Goal: Task Accomplishment & Management: Manage account settings

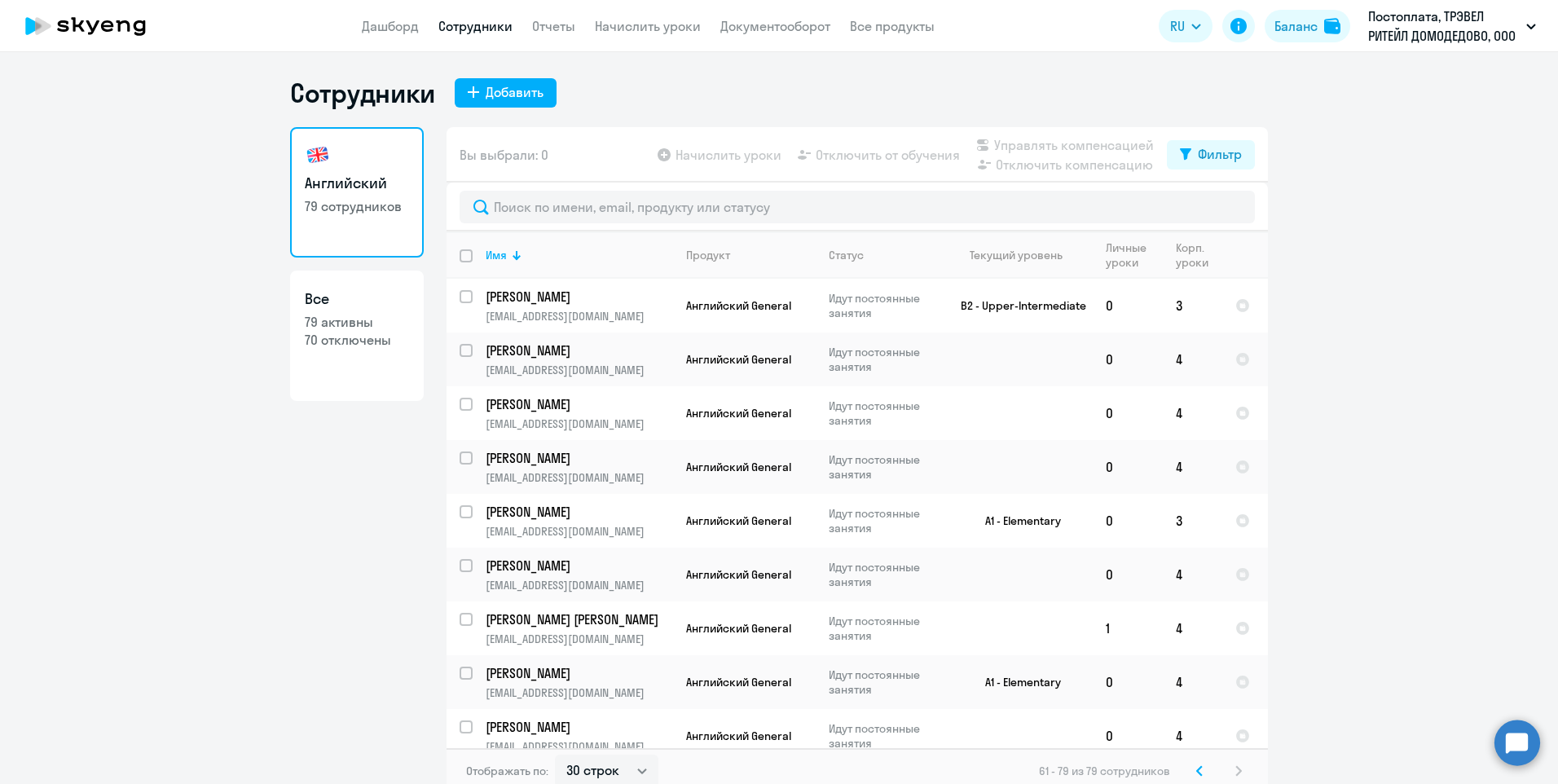
select select "30"
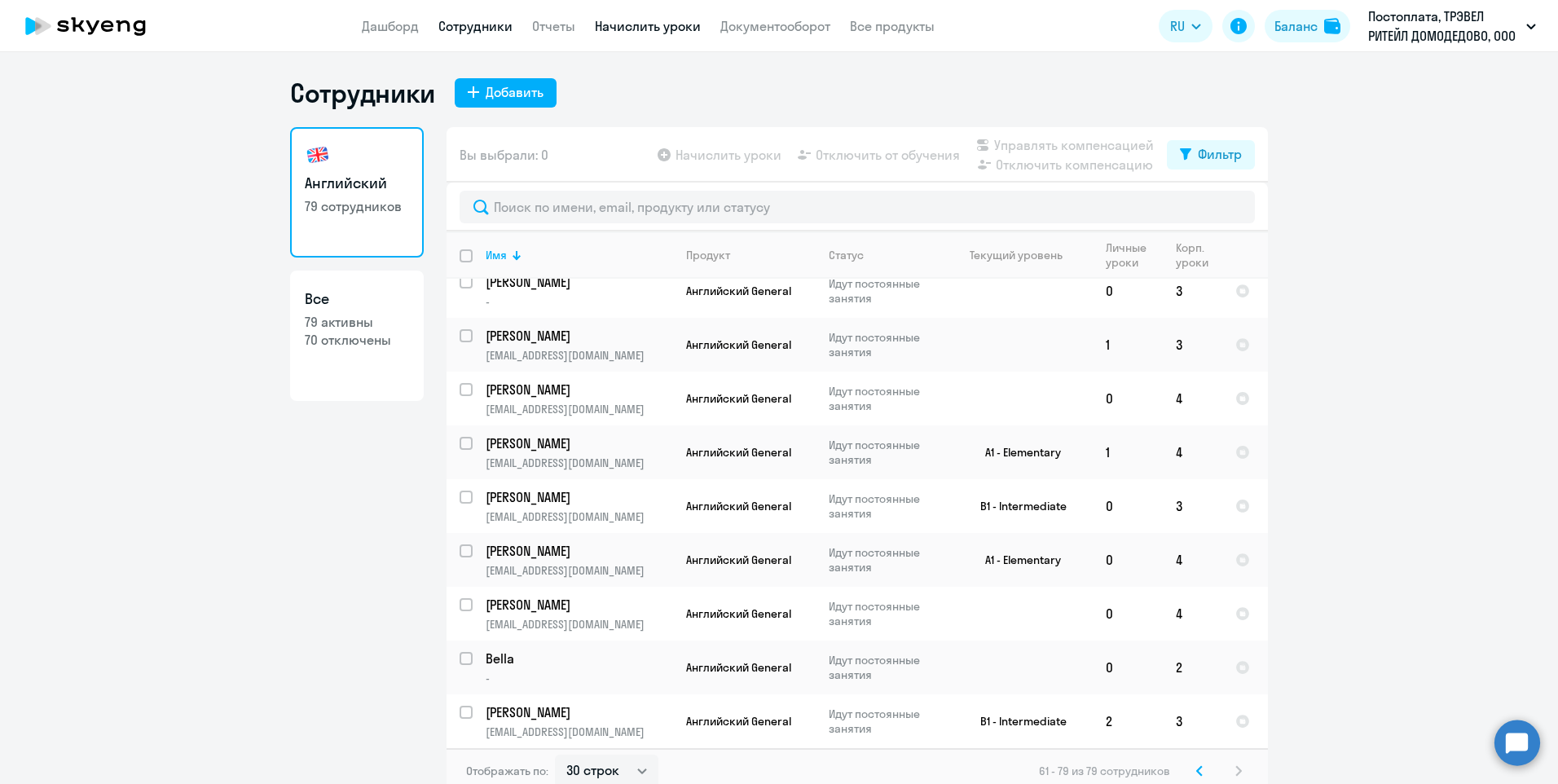
click at [601, 21] on link "Начислить уроки" at bounding box center [648, 25] width 106 height 16
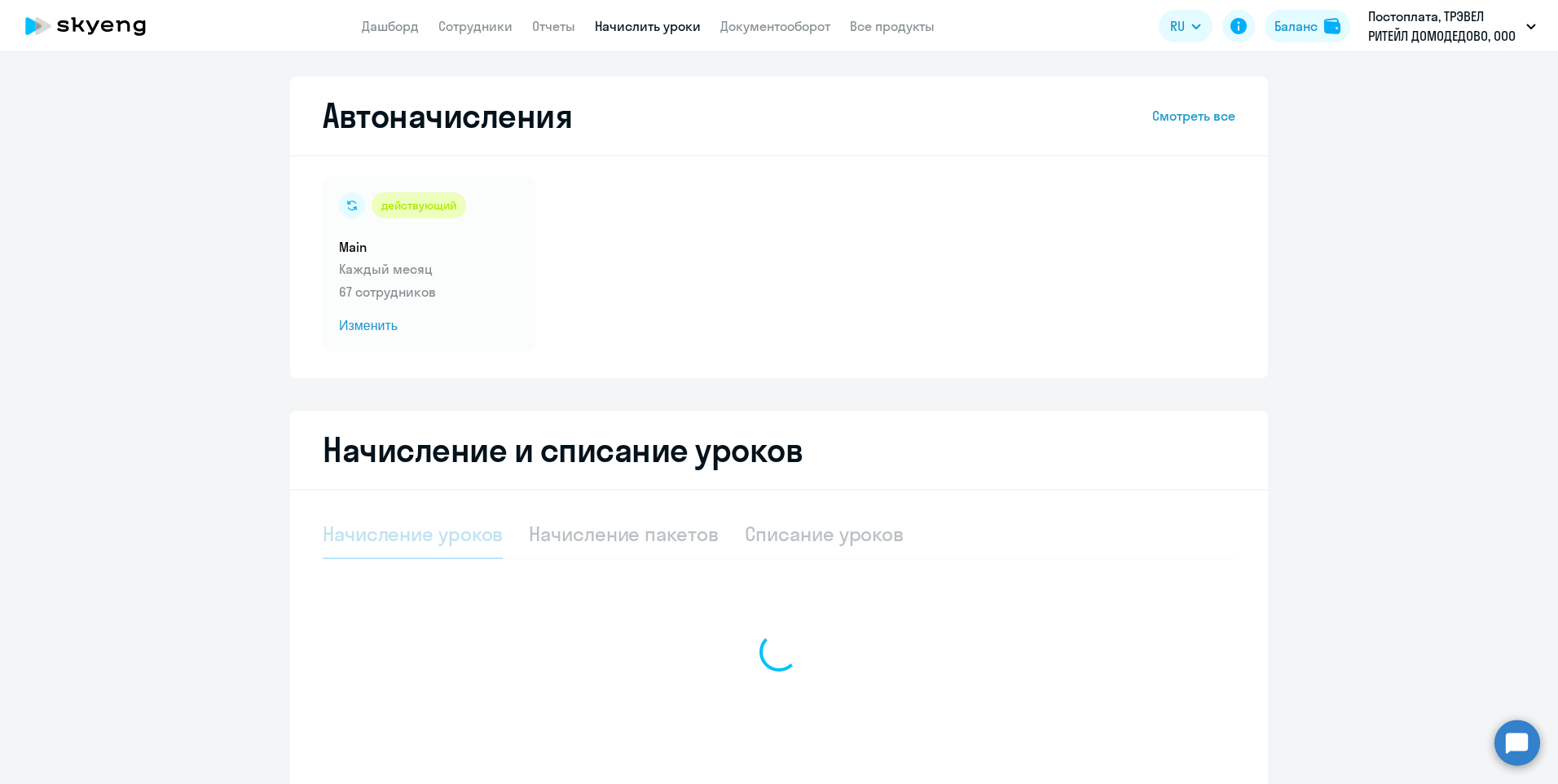
select select "10"
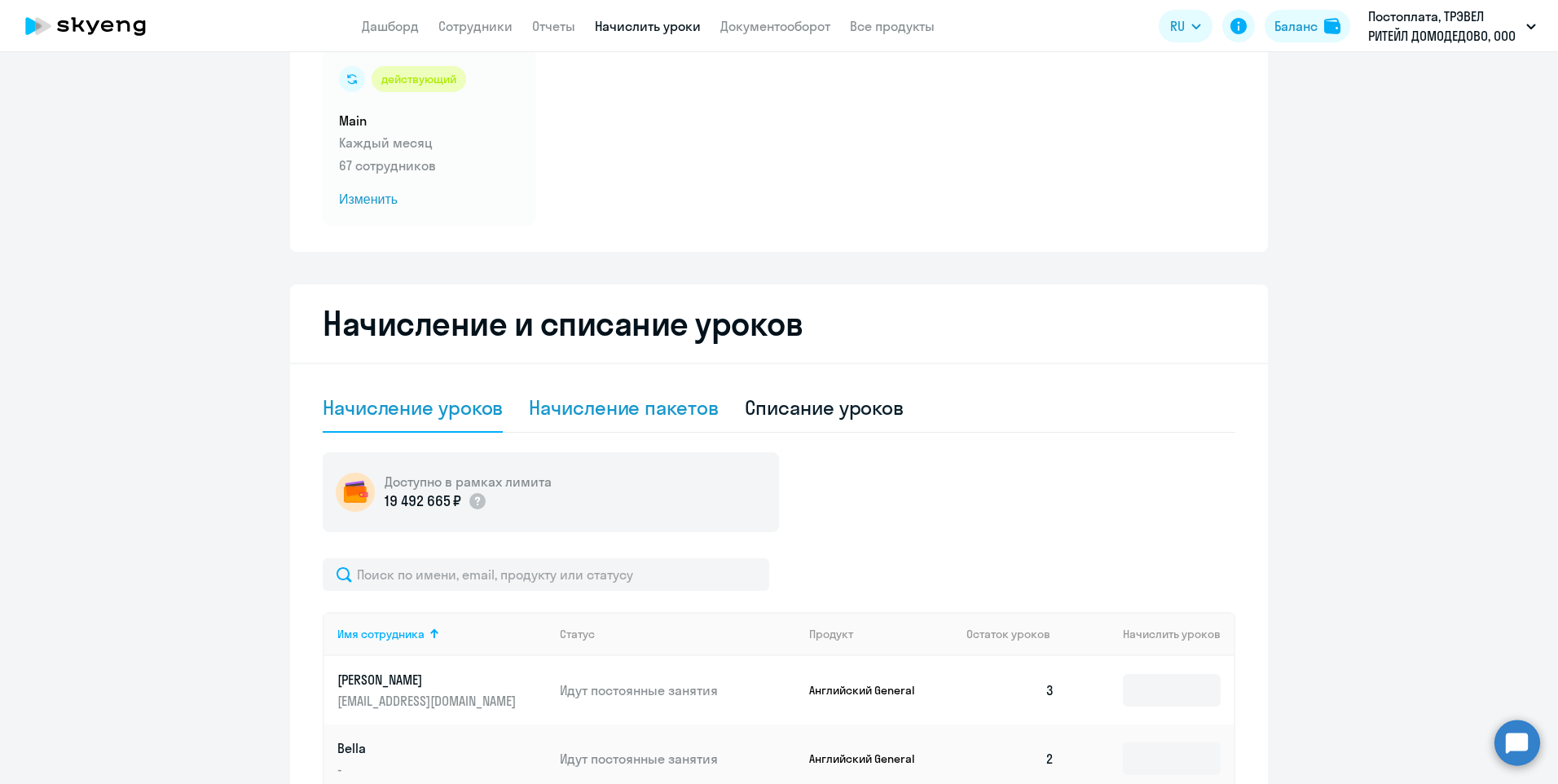
scroll to position [163, 0]
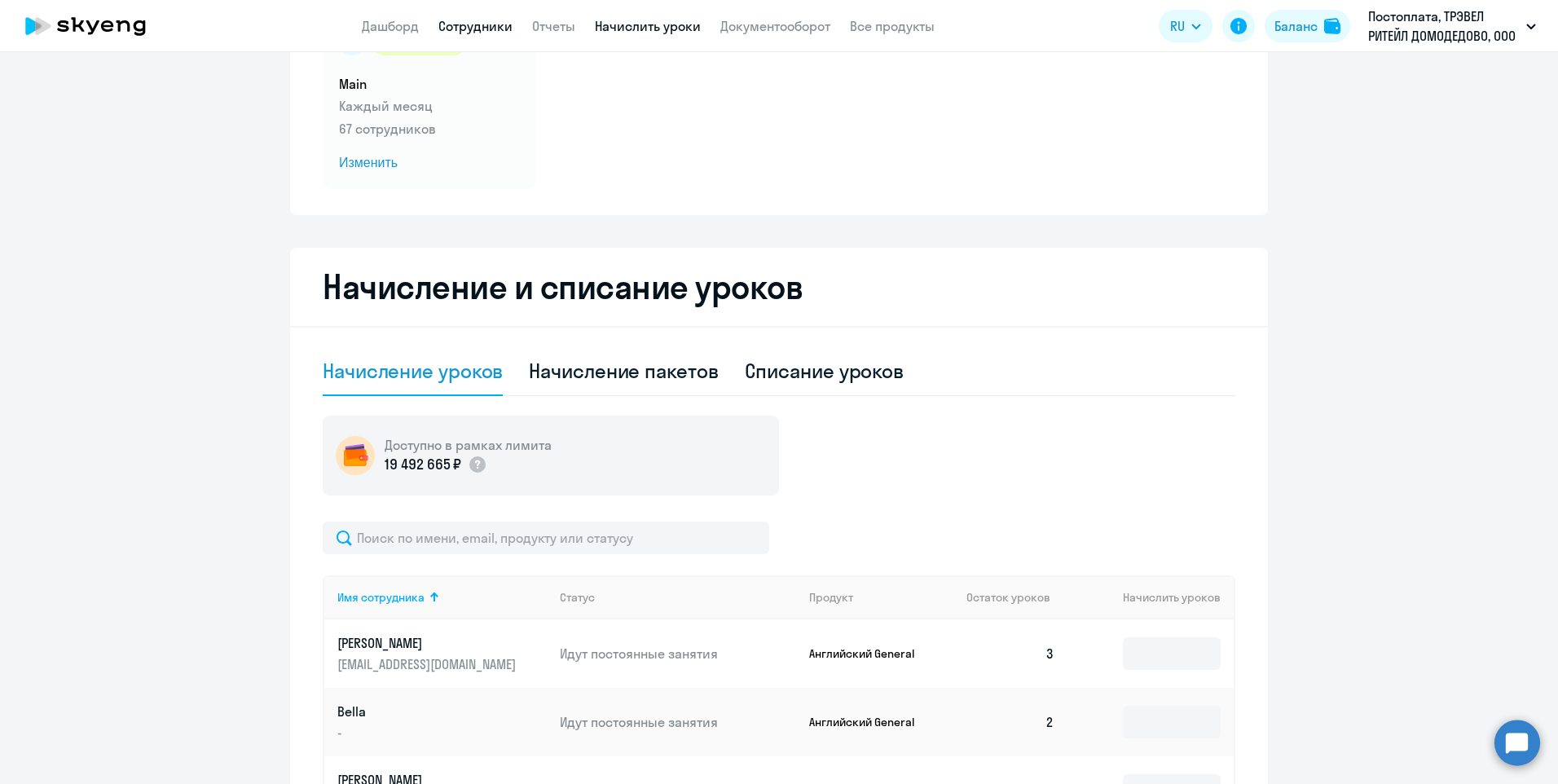
click at [474, 28] on link "Сотрудники" at bounding box center [475, 25] width 74 height 16
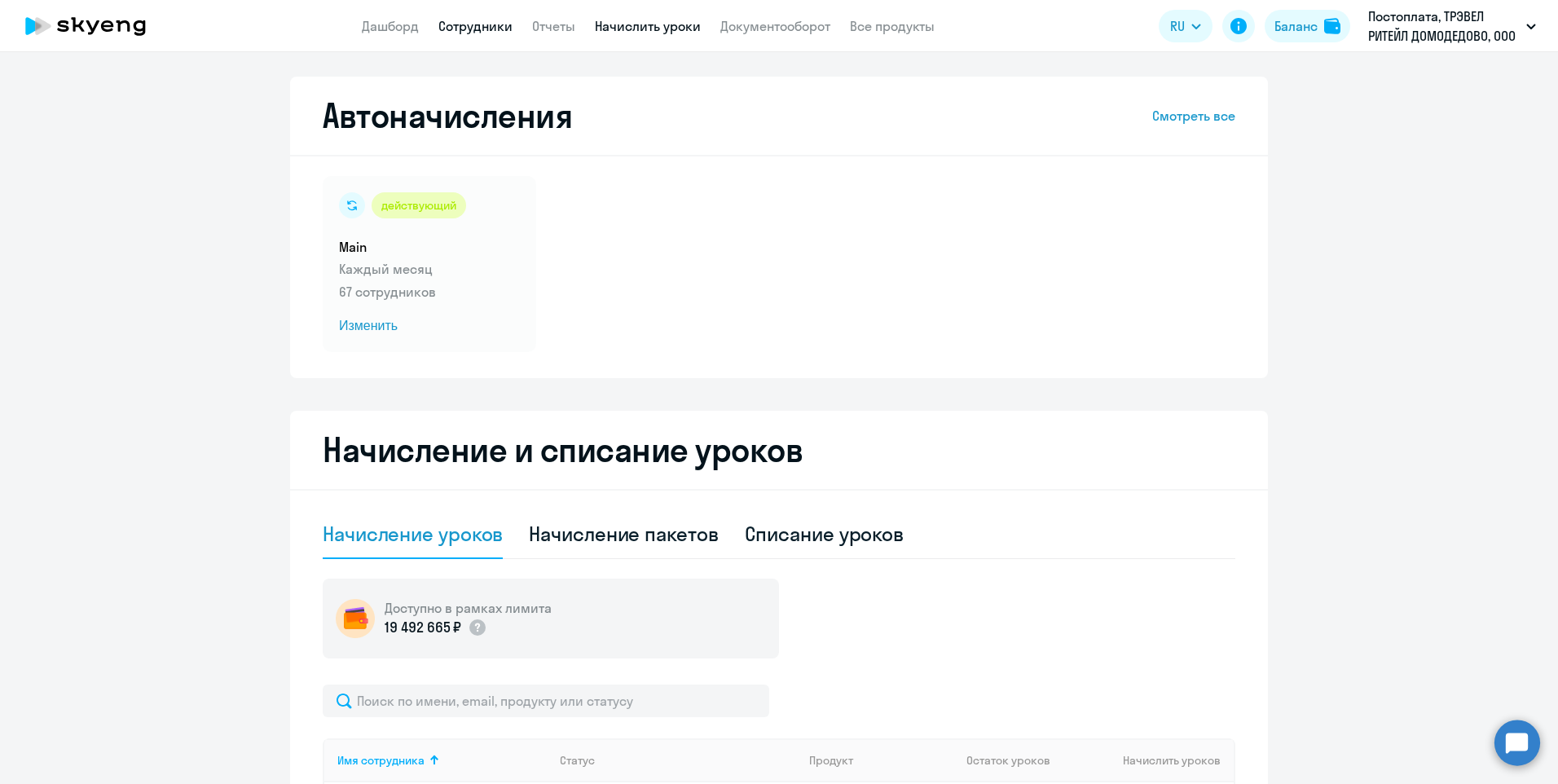
select select "30"
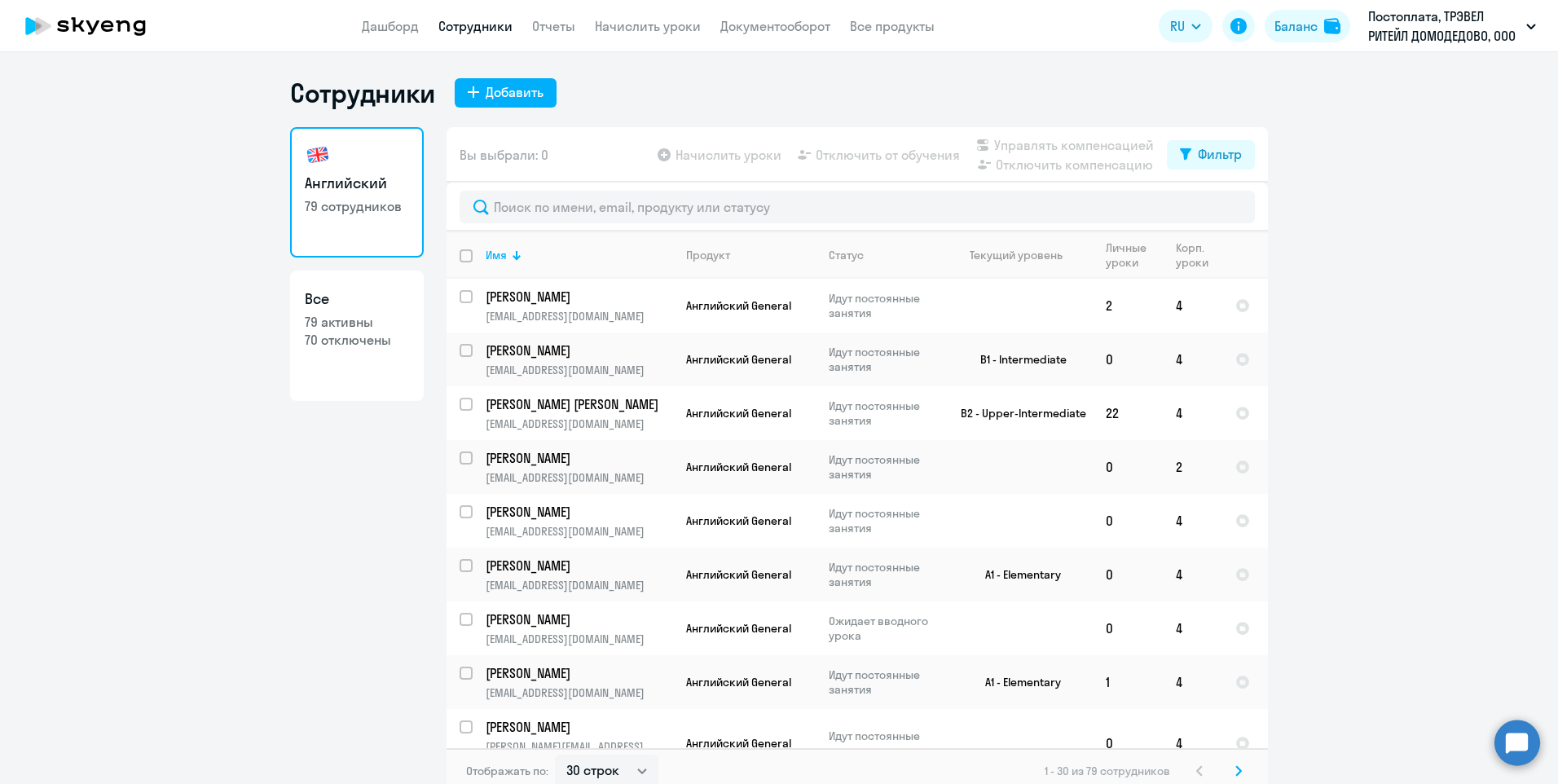
click at [1089, 162] on app-table-action-button "Отключить компенсацию" at bounding box center [1063, 164] width 180 height 19
click at [1087, 165] on app-table-action-button "Отключить компенсацию" at bounding box center [1063, 164] width 180 height 19
click at [892, 154] on app-table-action-button "Отключить от обучения" at bounding box center [876, 154] width 165 height 19
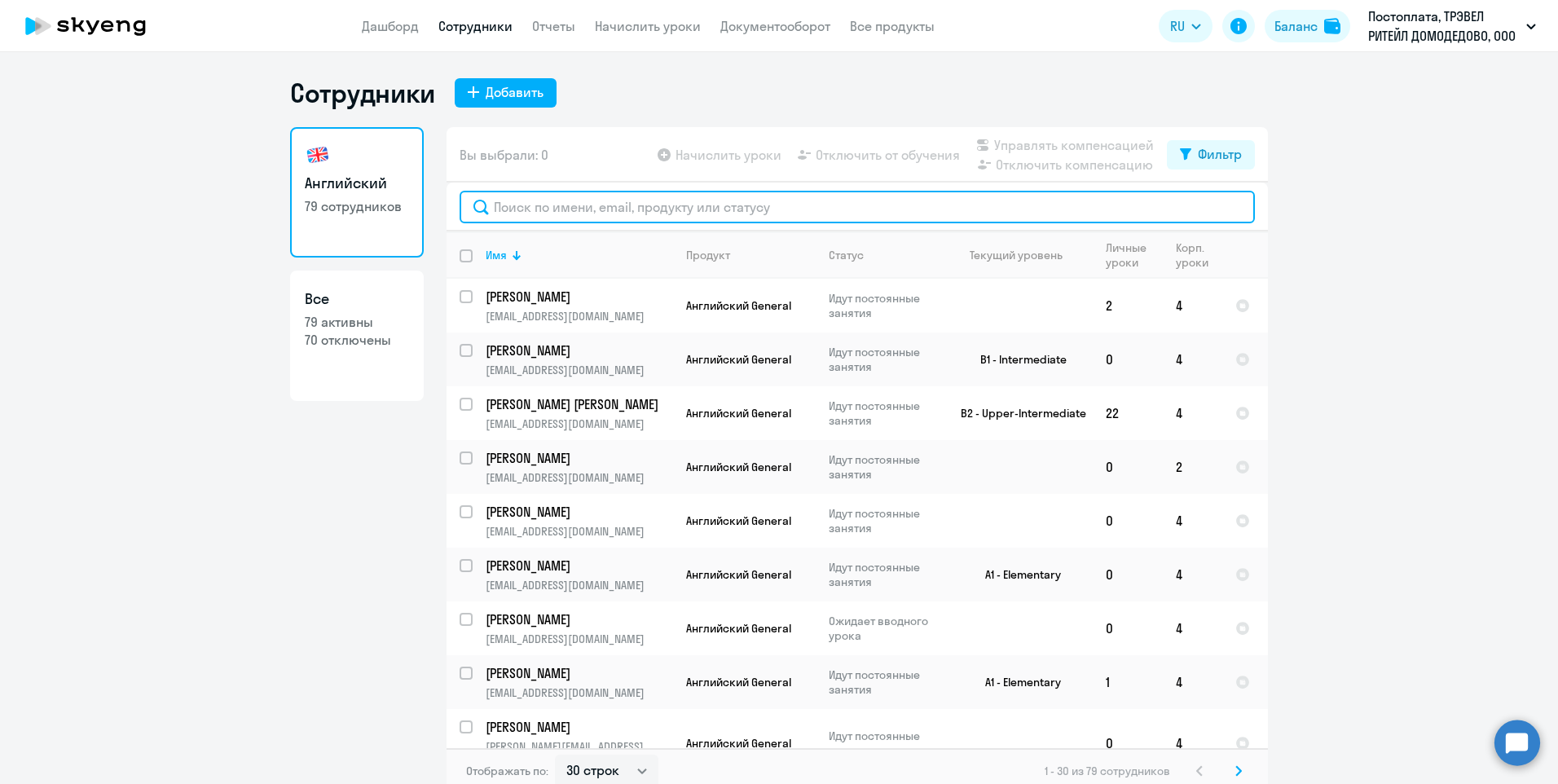
click at [771, 210] on input "text" at bounding box center [856, 206] width 795 height 33
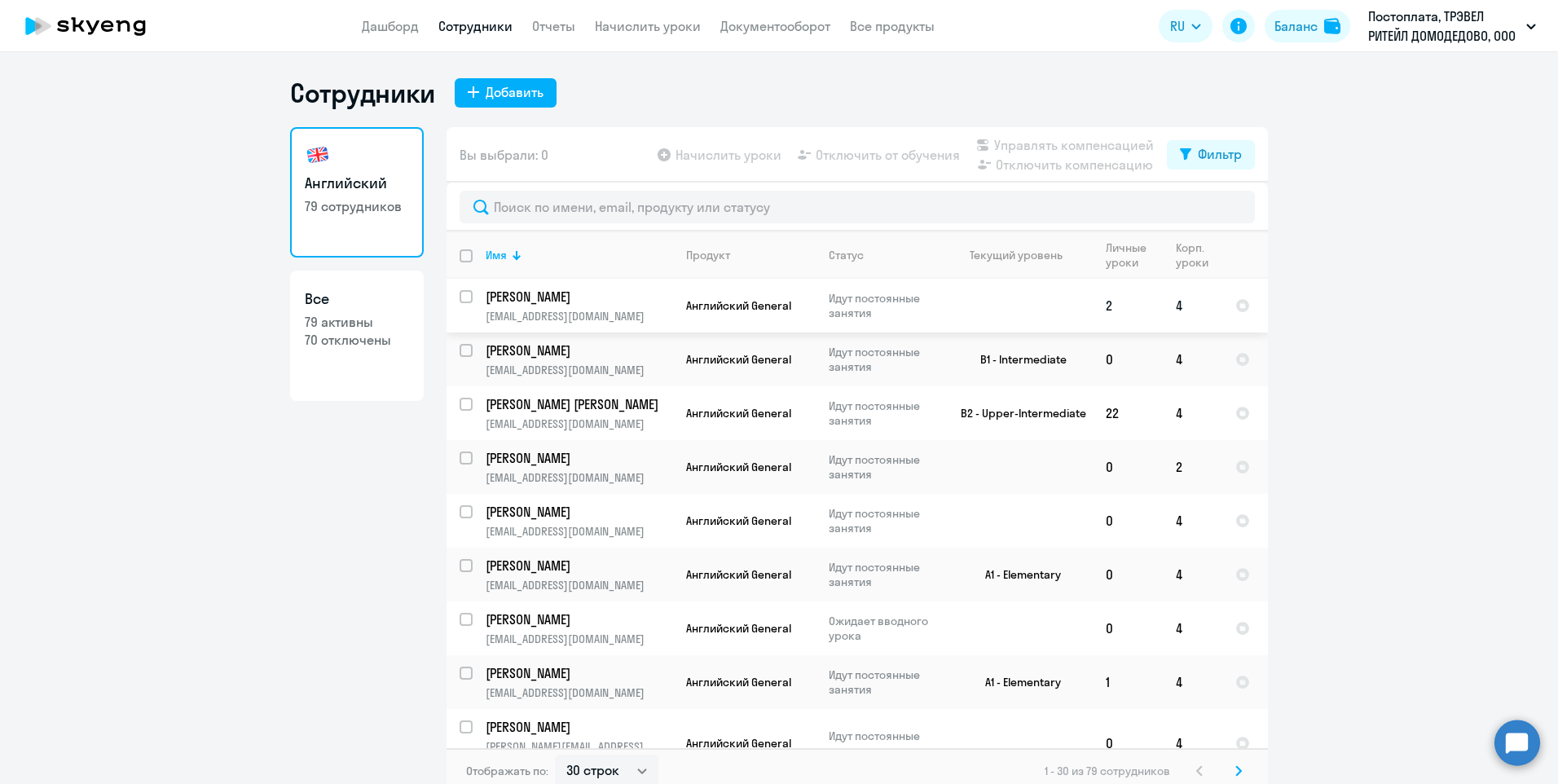
click at [573, 304] on p "[PERSON_NAME]" at bounding box center [577, 296] width 184 height 18
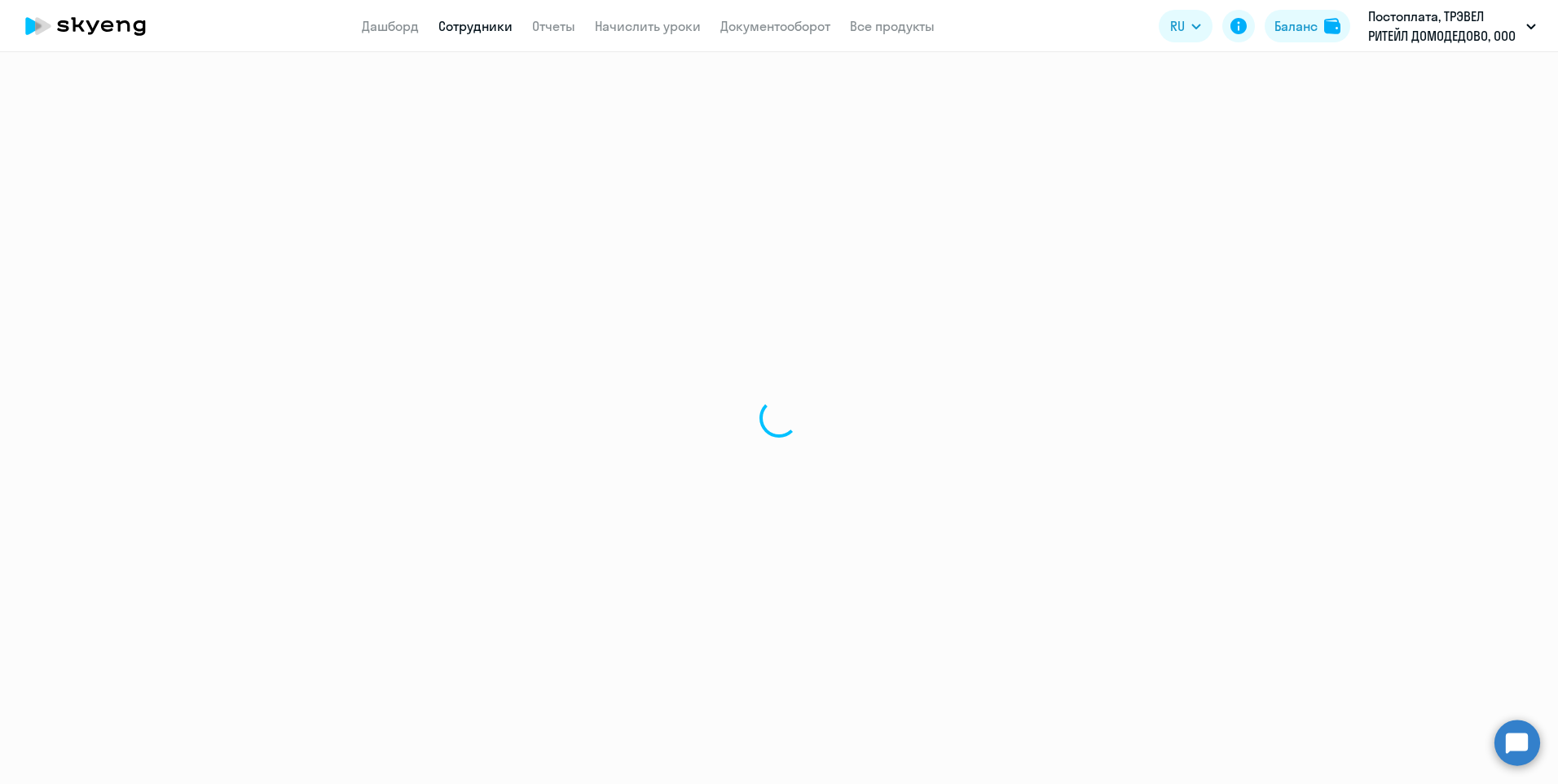
select select "english"
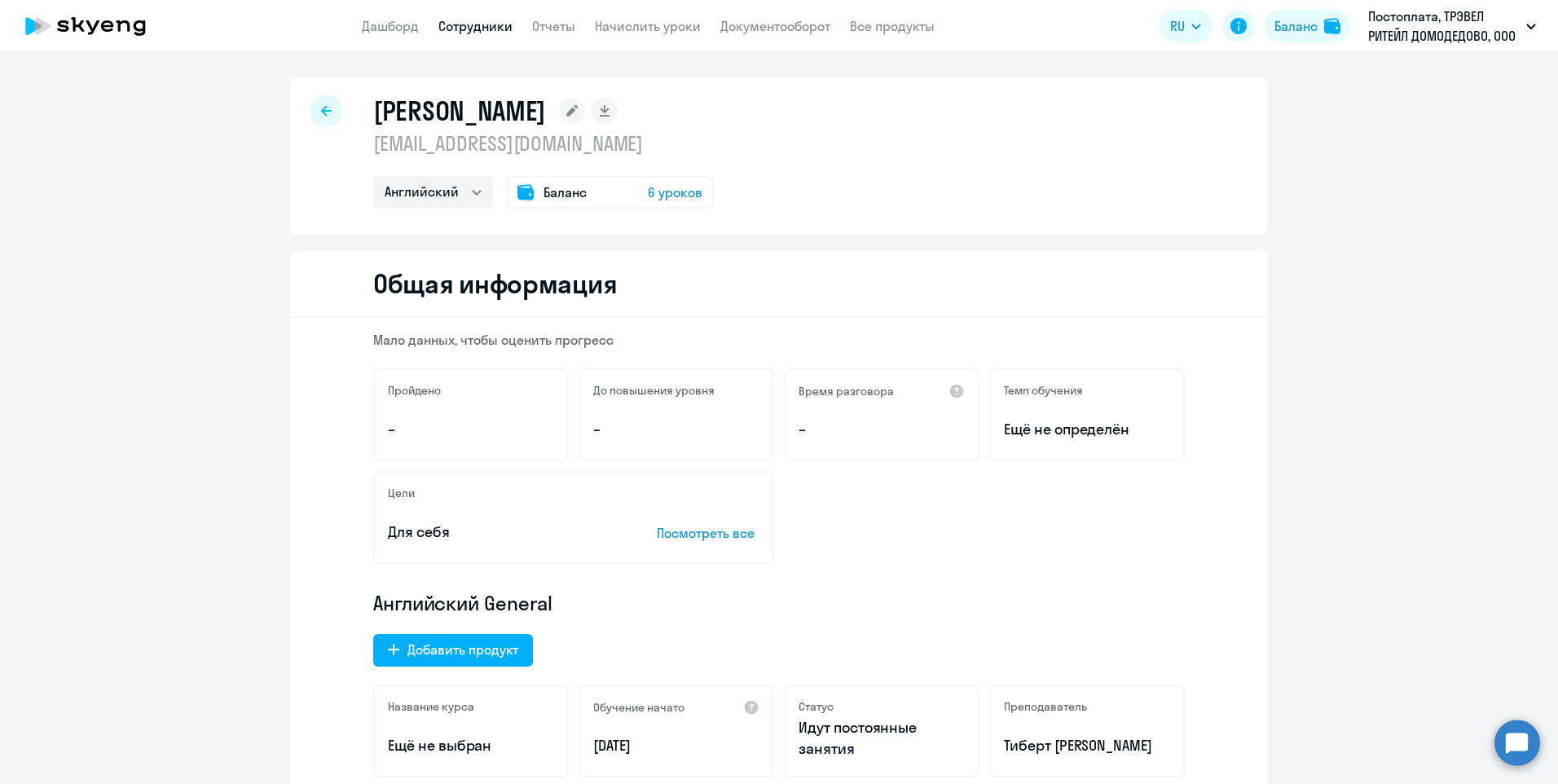
click at [312, 112] on div at bounding box center [326, 111] width 33 height 33
select select "30"
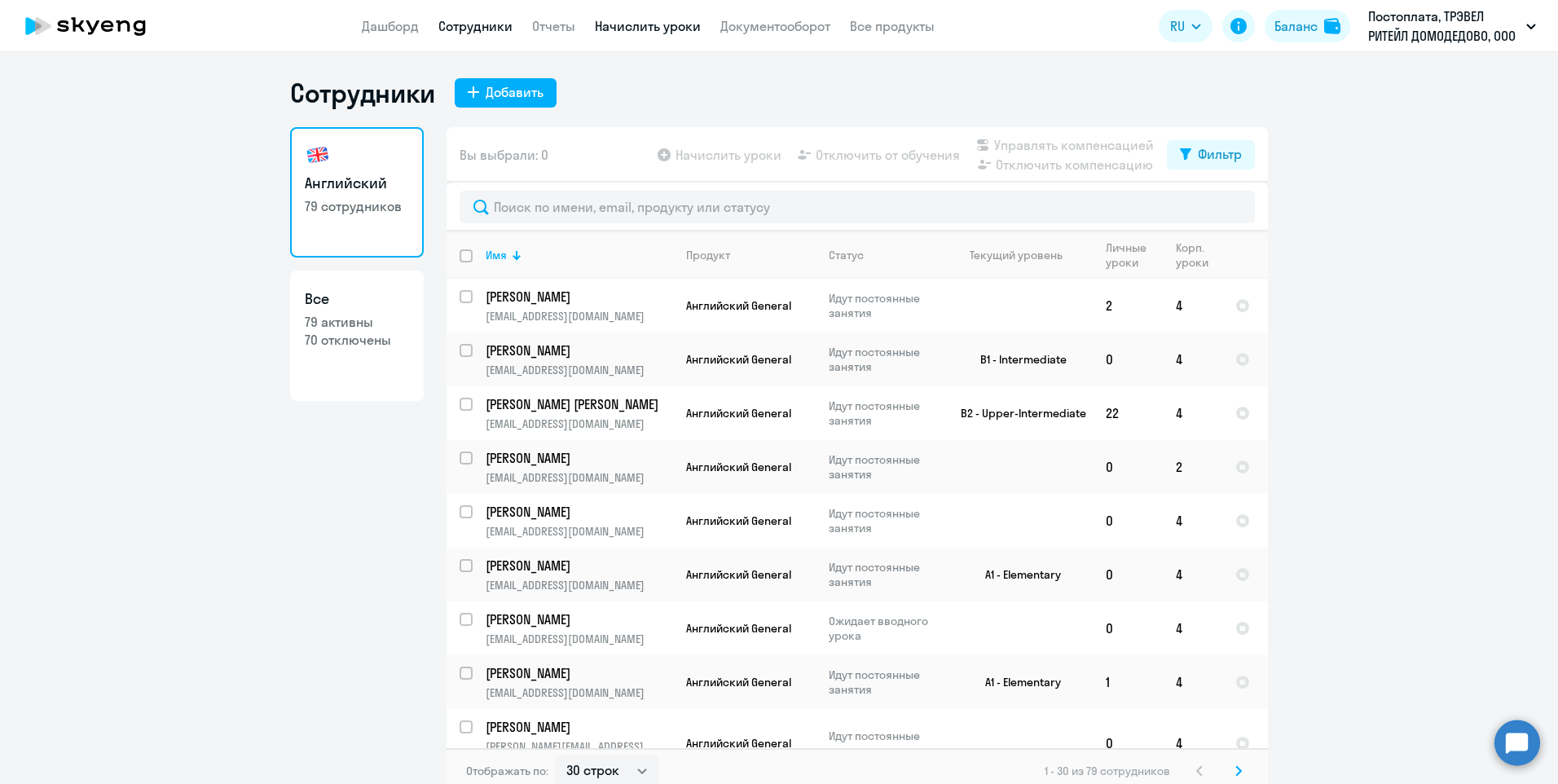
click at [659, 27] on link "Начислить уроки" at bounding box center [648, 25] width 106 height 16
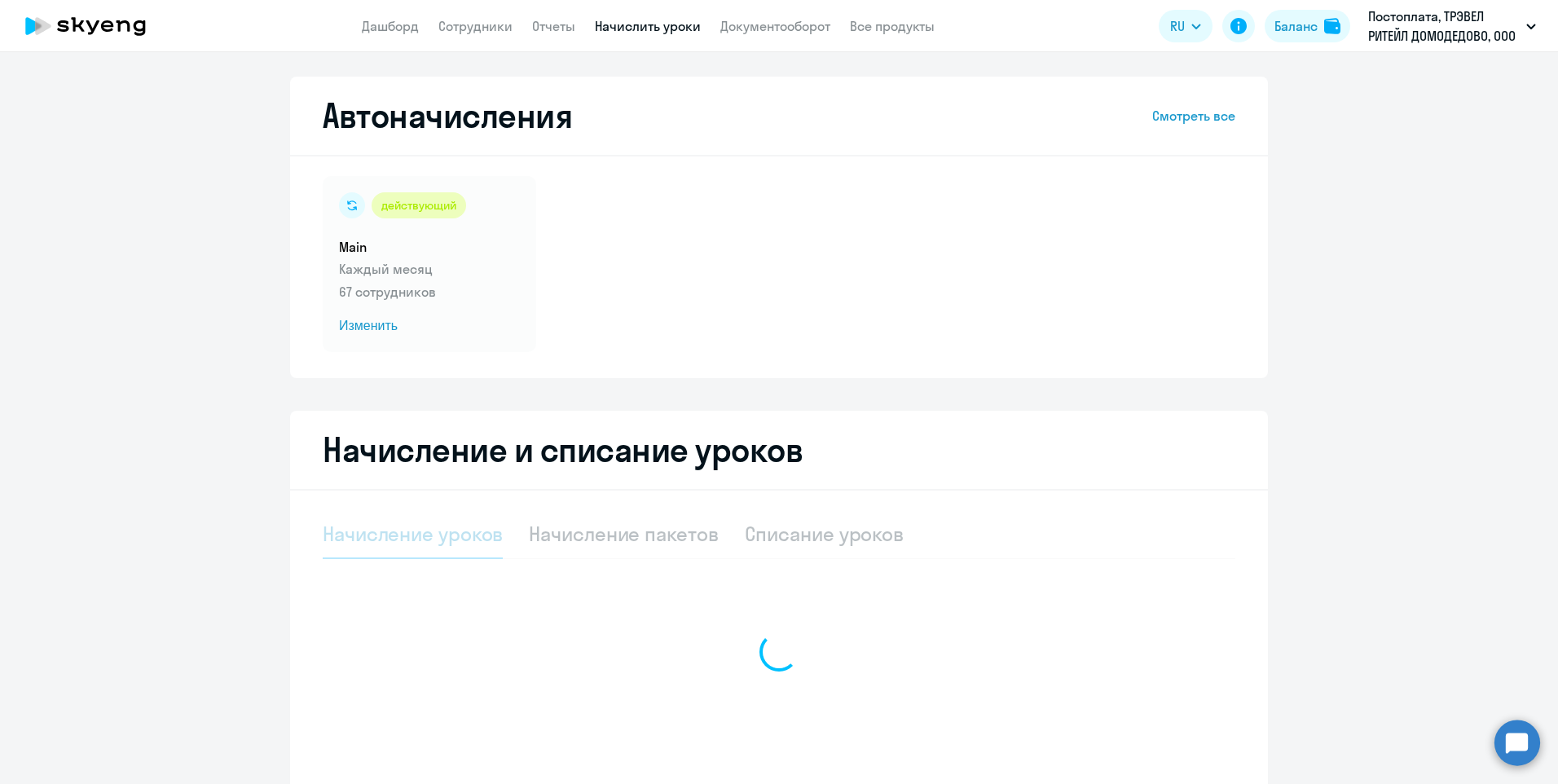
select select "10"
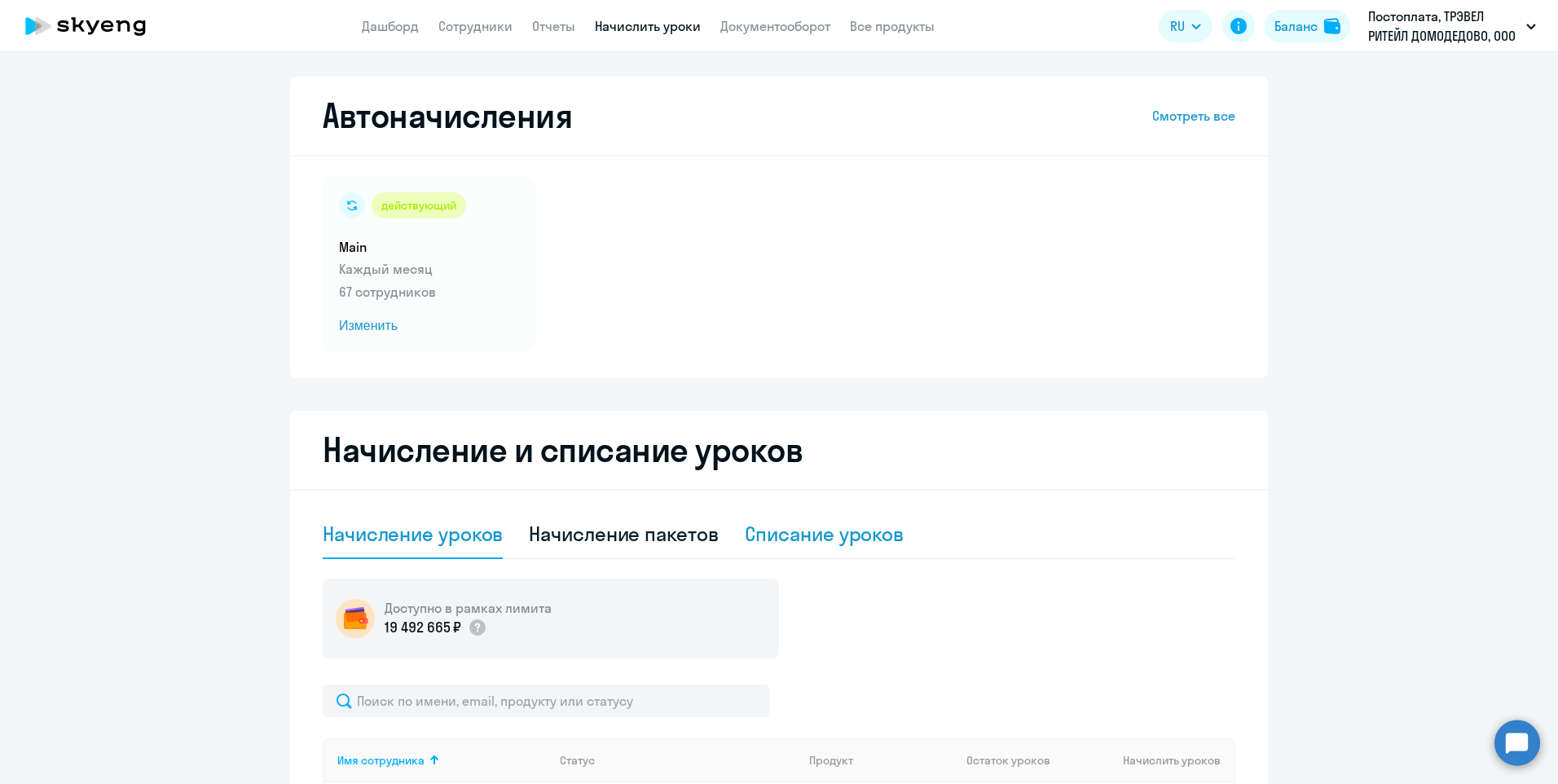
click at [821, 533] on div "Списание уроков" at bounding box center [824, 533] width 159 height 26
select select "10"
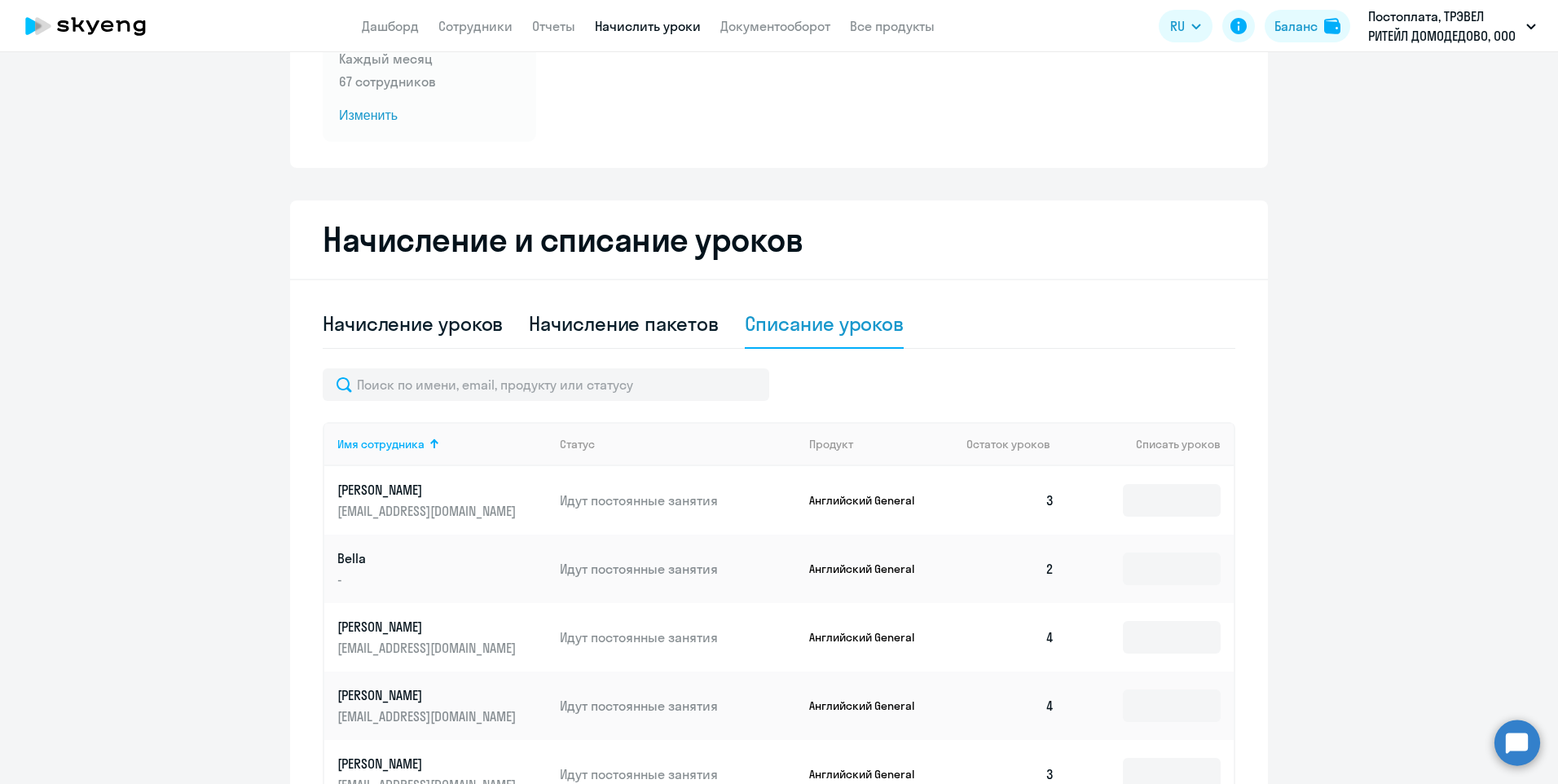
scroll to position [326, 0]
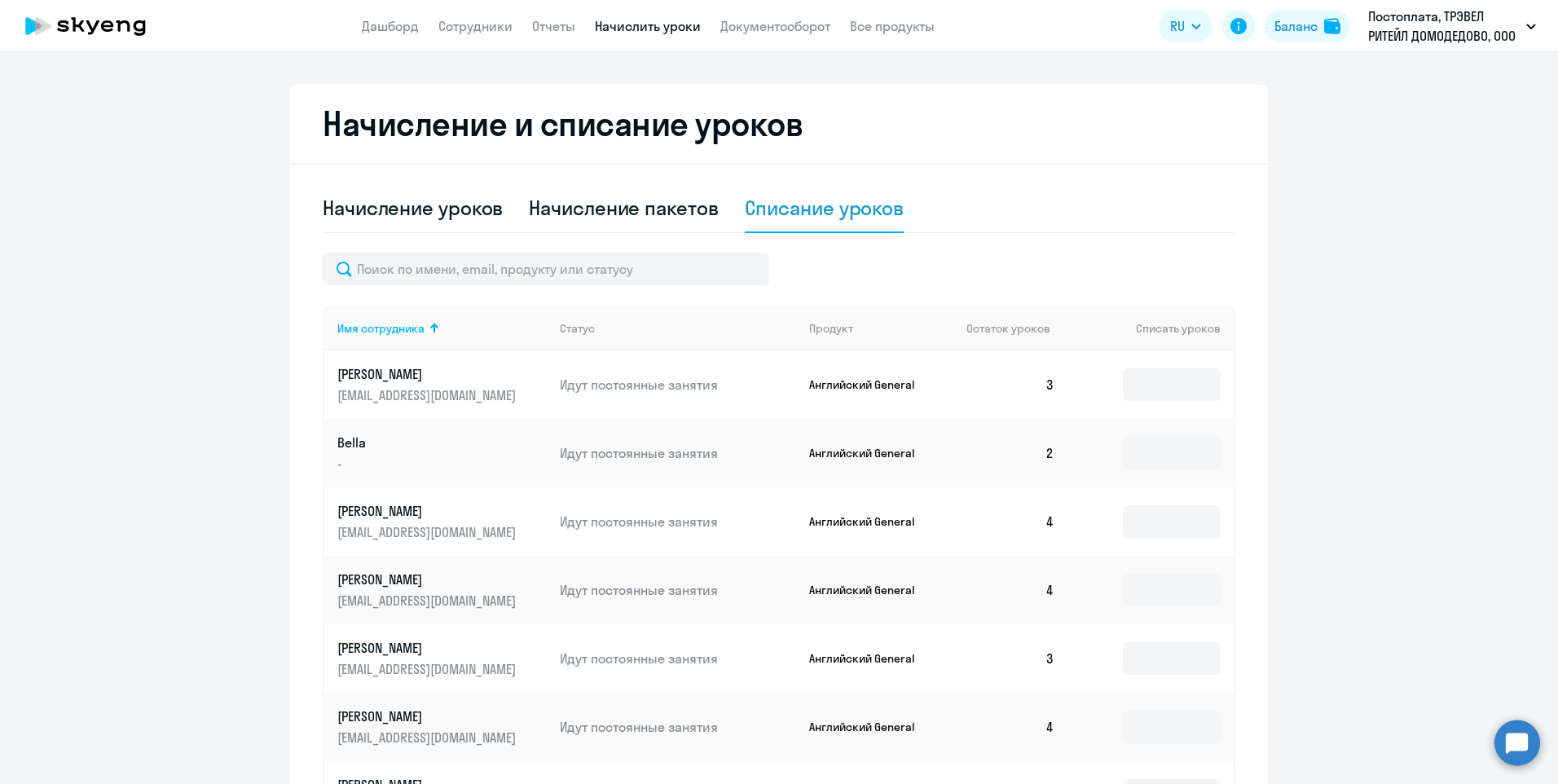
click at [463, 16] on app-menu-item-link "Сотрудники" at bounding box center [475, 26] width 74 height 20
click at [463, 24] on link "Сотрудники" at bounding box center [475, 25] width 74 height 16
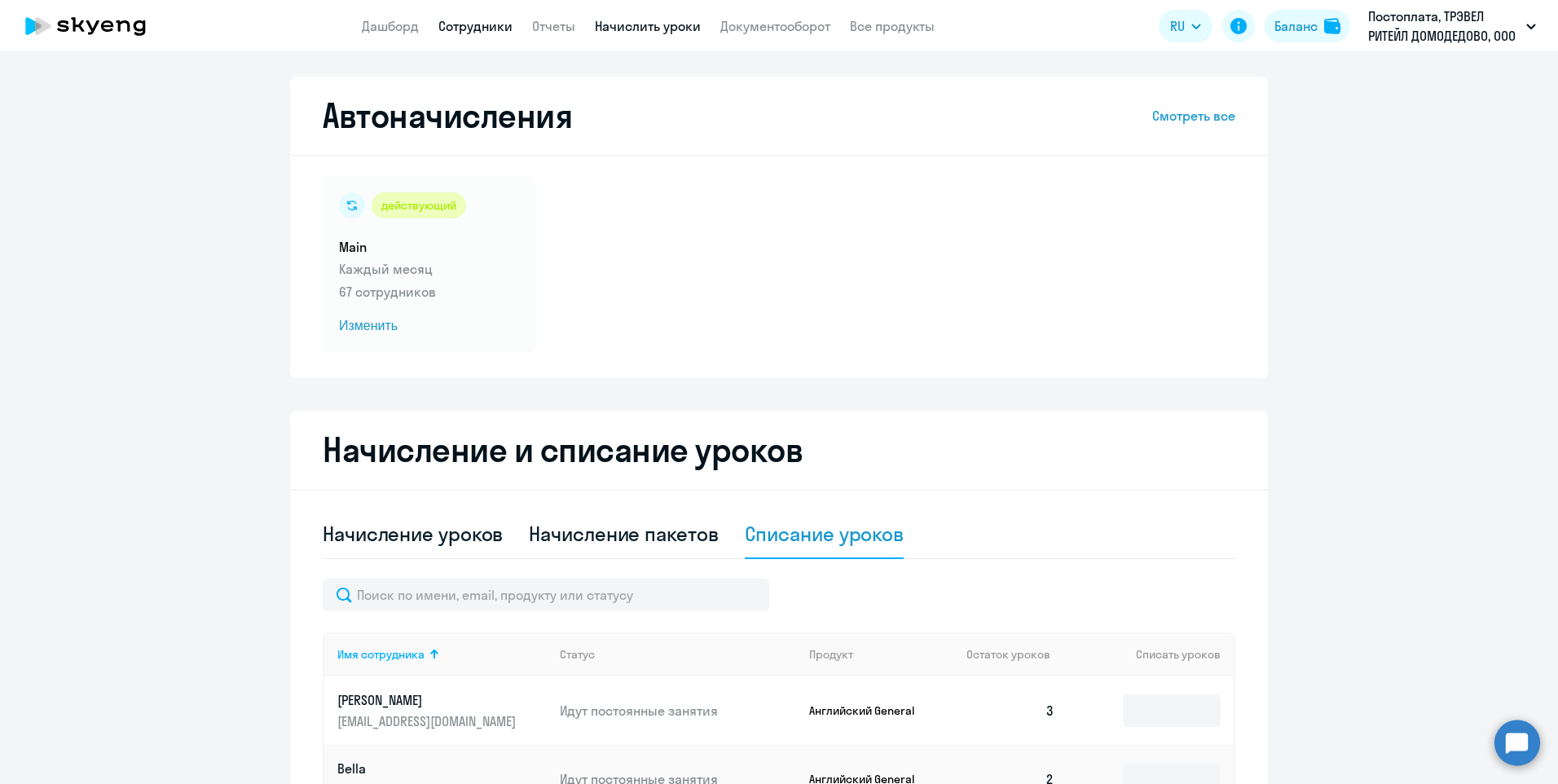
select select "30"
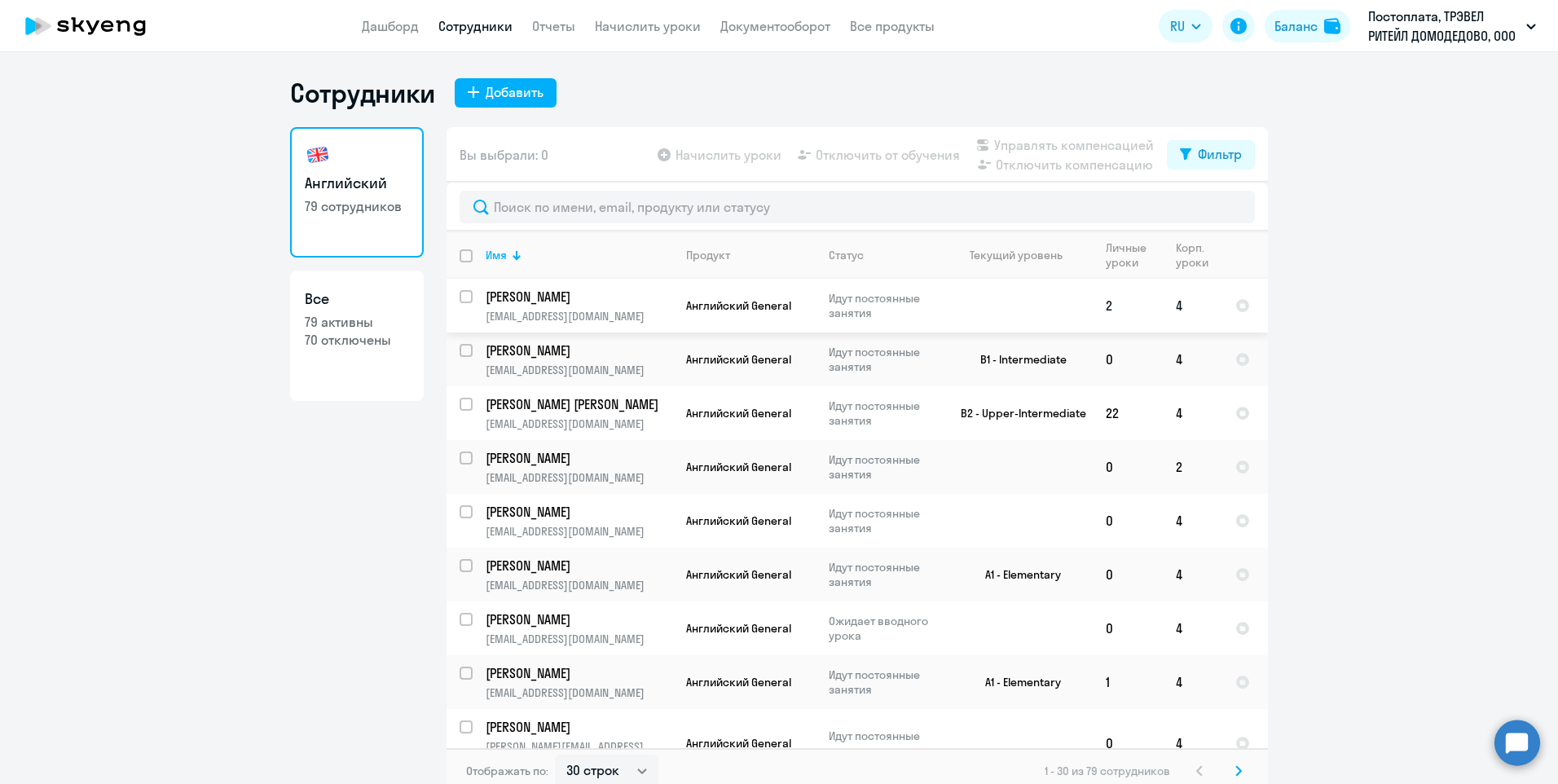
click at [463, 299] on input "select row 41110511" at bounding box center [475, 306] width 33 height 33
checkbox input "true"
click at [909, 156] on span "Отключить от обучения" at bounding box center [888, 154] width 144 height 19
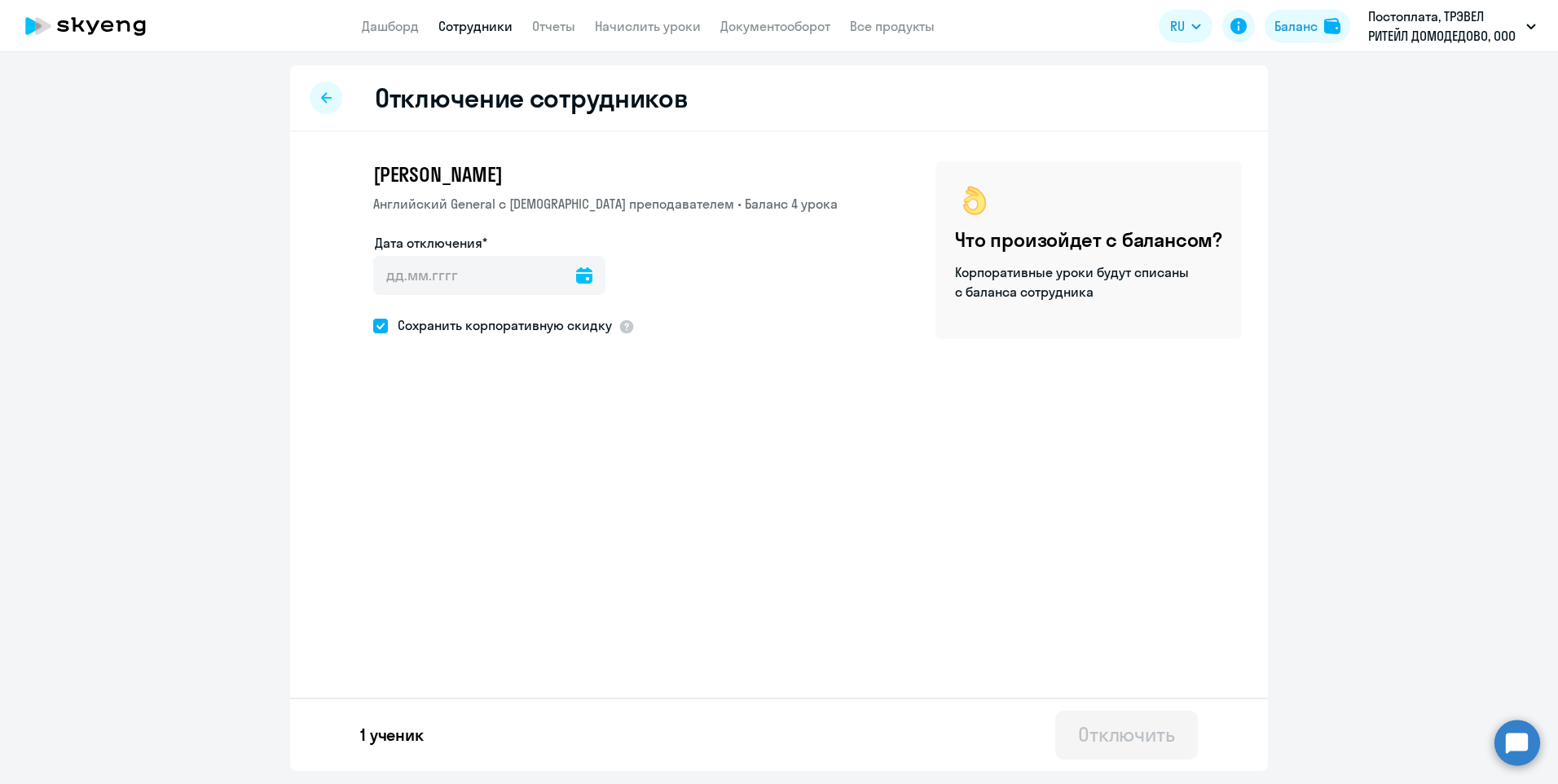
click at [578, 274] on icon at bounding box center [583, 274] width 16 height 16
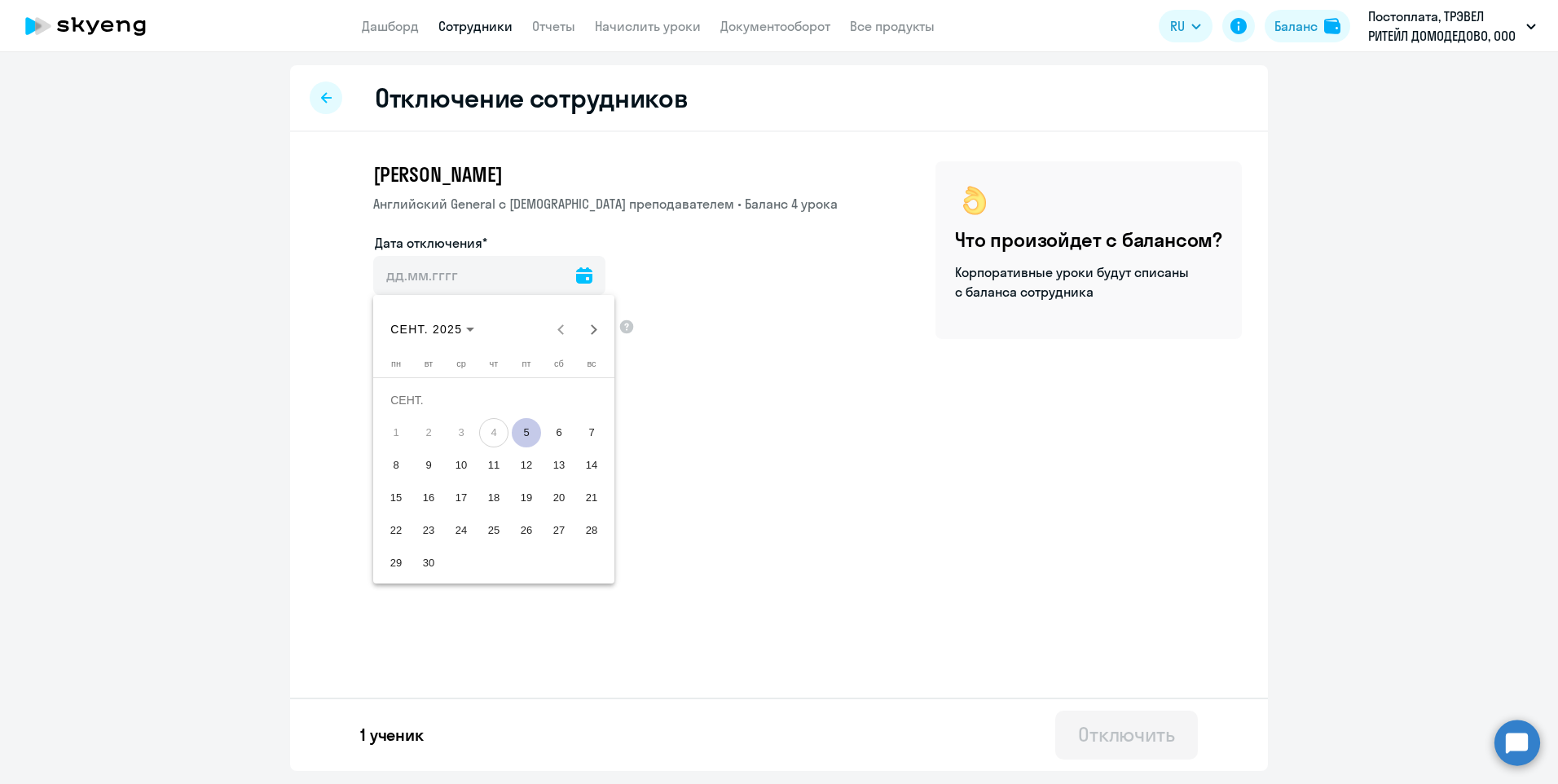
click at [525, 438] on span "5" at bounding box center [526, 432] width 29 height 29
type input "[DATE]"
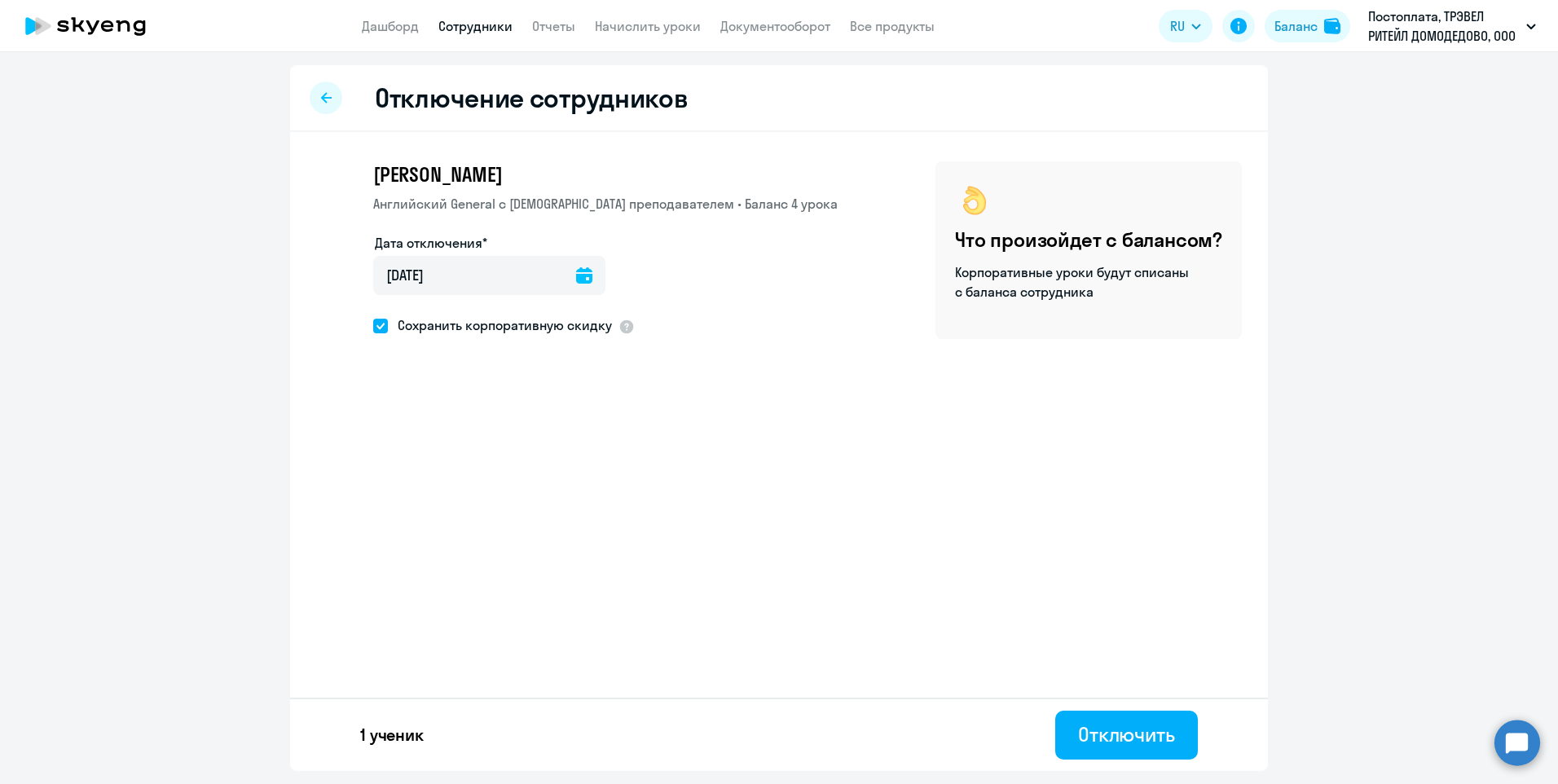
click at [322, 97] on icon at bounding box center [326, 97] width 11 height 11
select select "30"
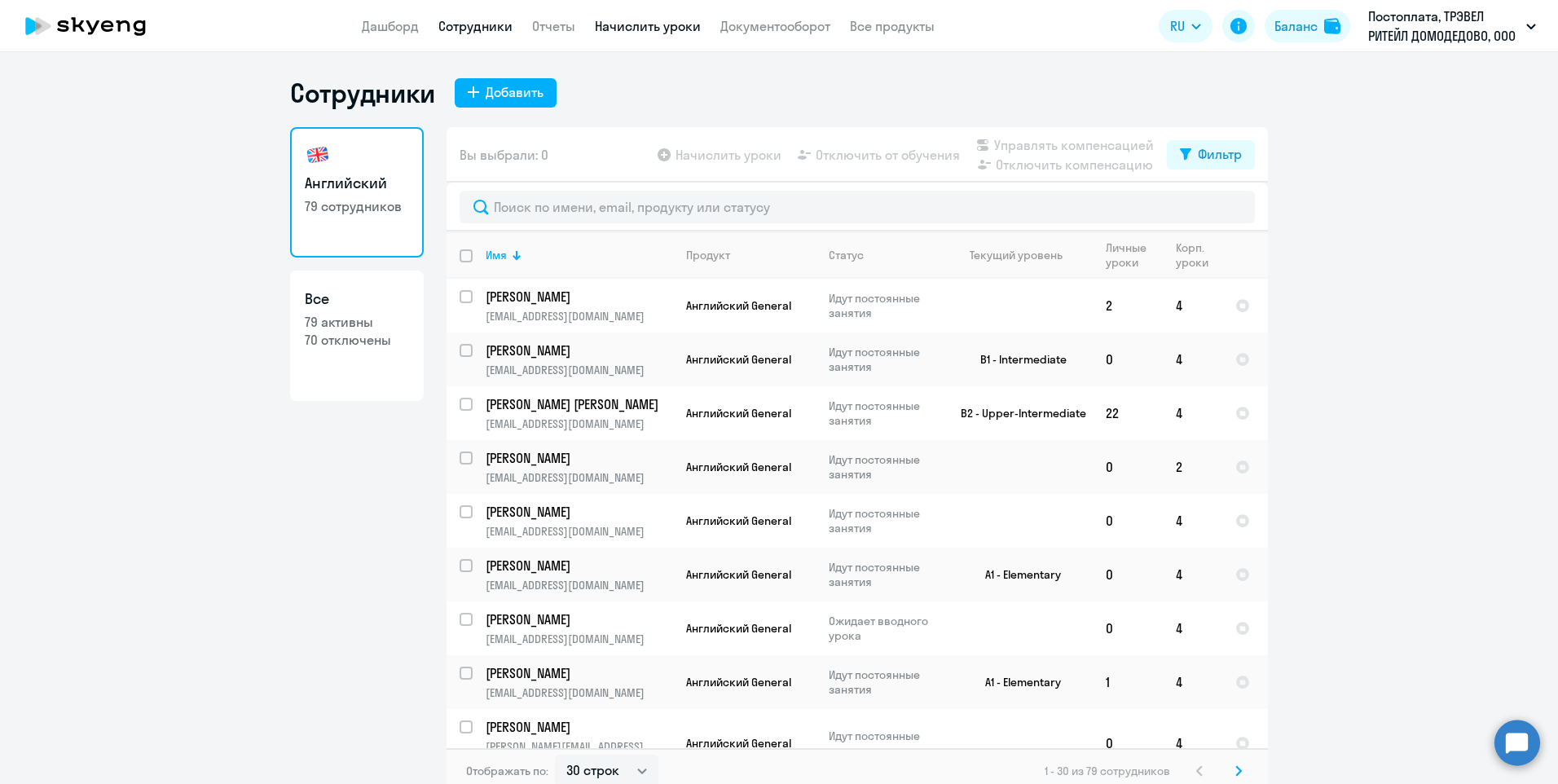
click at [665, 24] on link "Начислить уроки" at bounding box center [648, 25] width 106 height 16
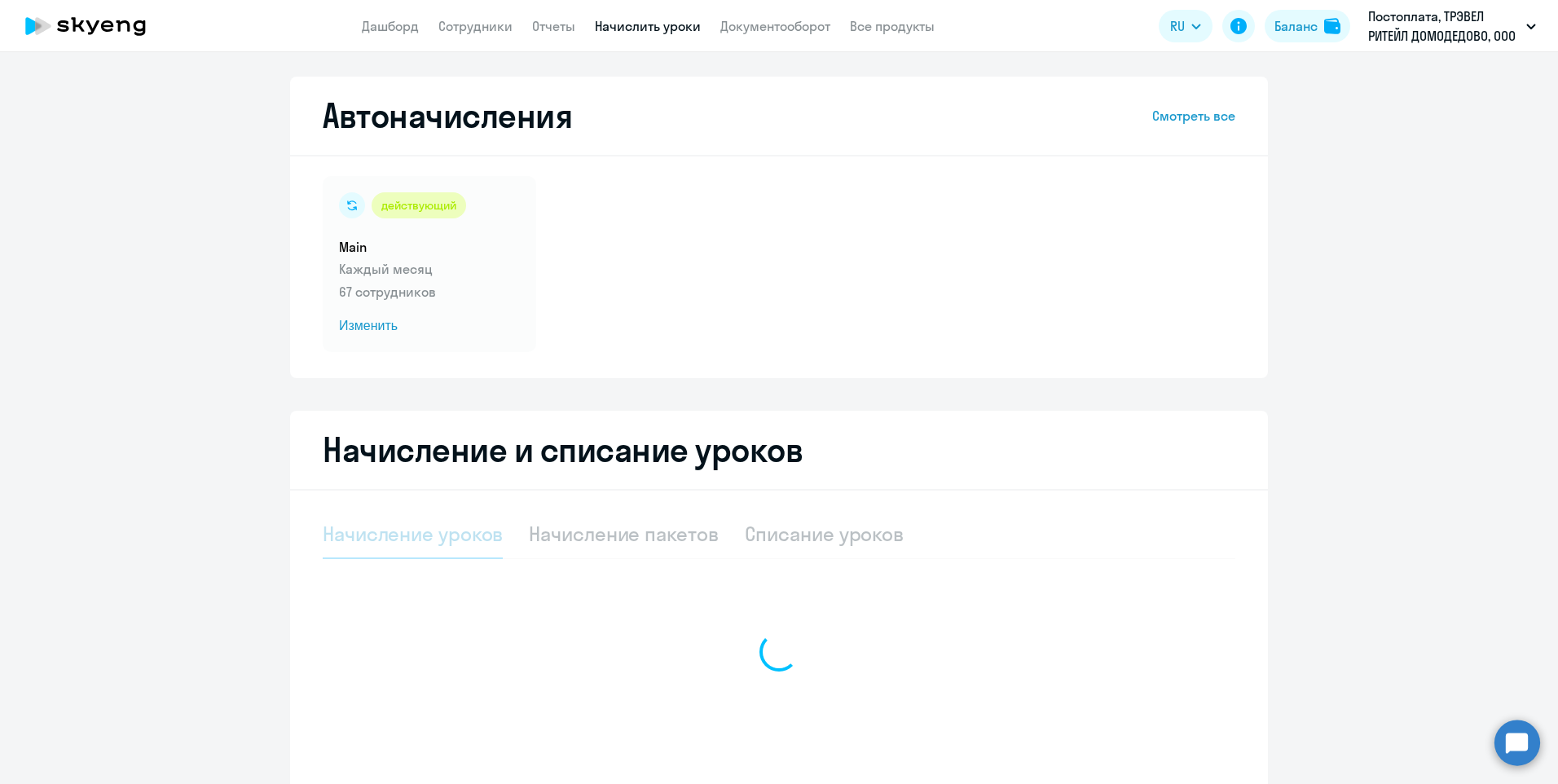
select select "10"
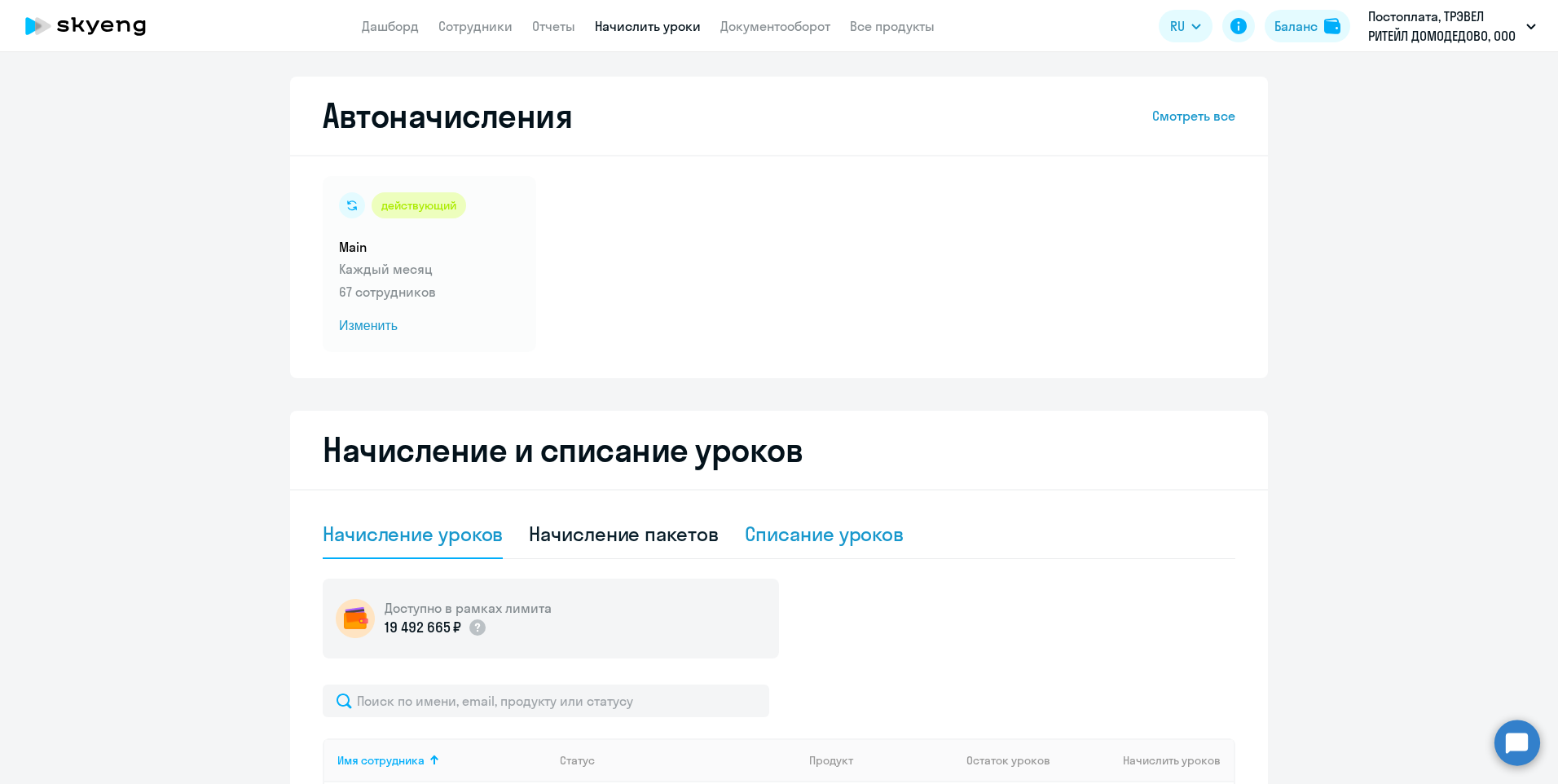
click at [780, 541] on div "Списание уроков" at bounding box center [824, 533] width 159 height 26
select select "10"
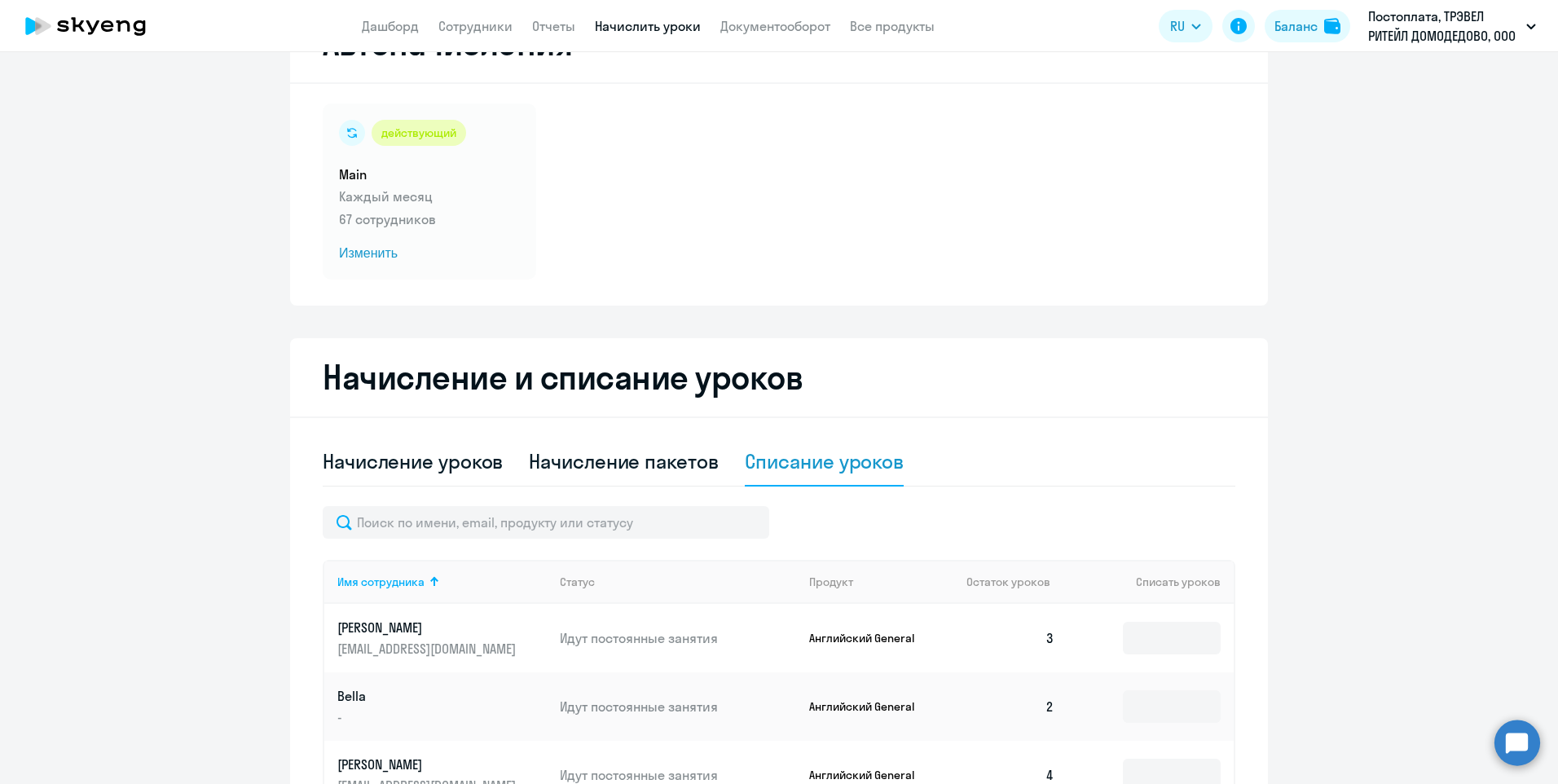
scroll to position [163, 0]
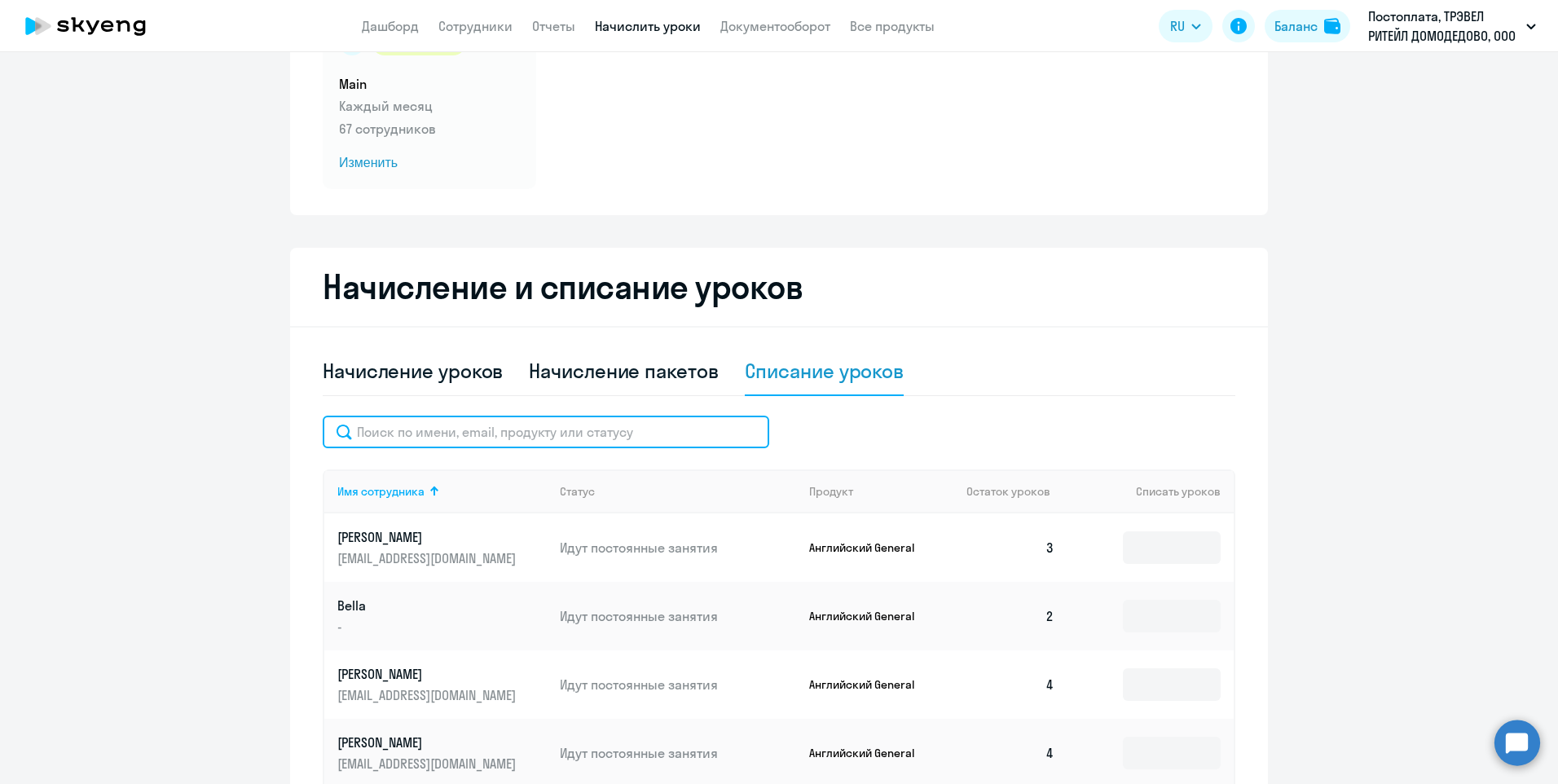
click at [493, 431] on input "text" at bounding box center [546, 431] width 447 height 33
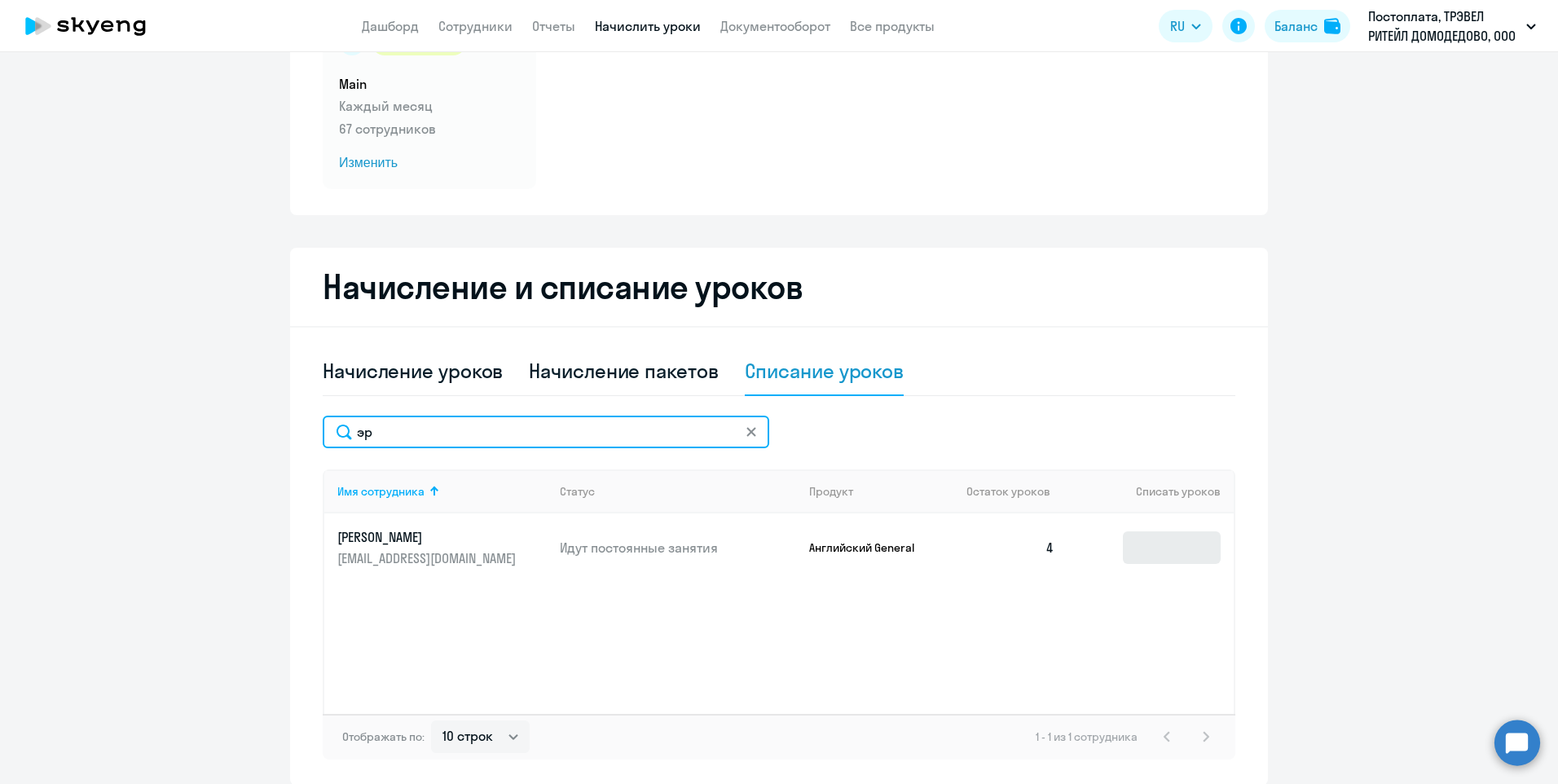
type input "эр"
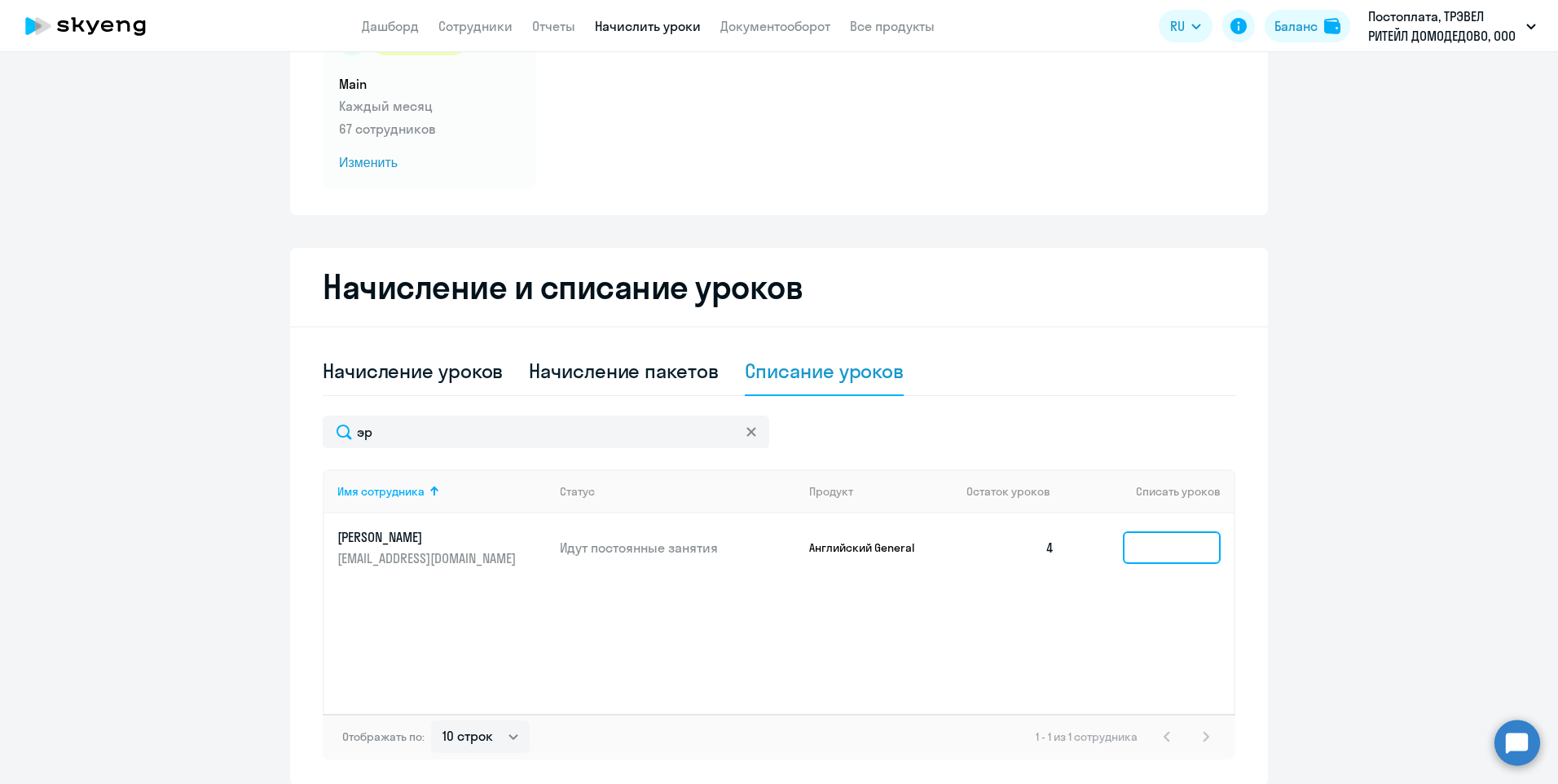
click at [1150, 551] on input at bounding box center [1171, 547] width 97 height 33
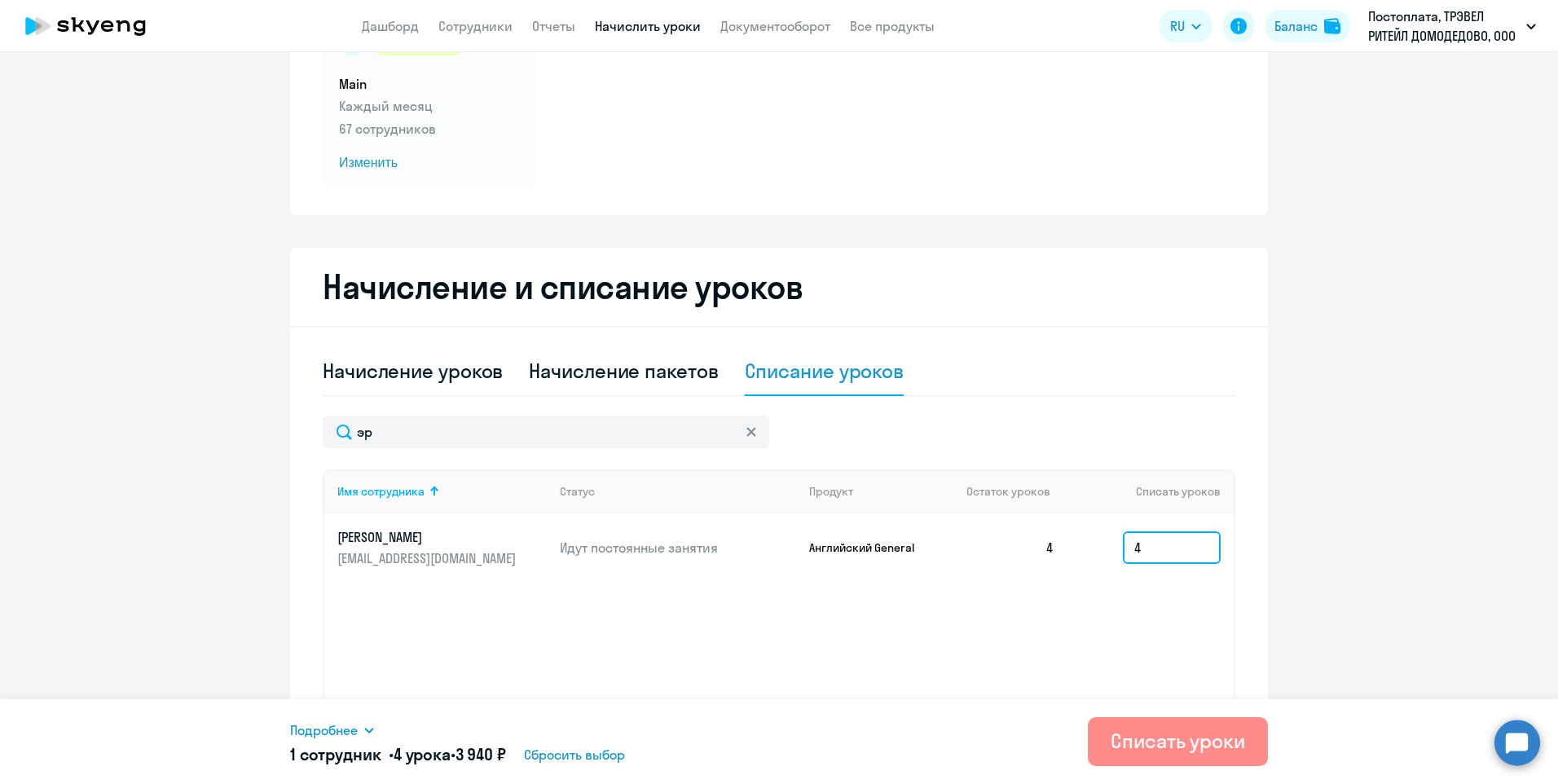
type input "4"
click at [1159, 737] on div "Списать уроки" at bounding box center [1178, 740] width 134 height 26
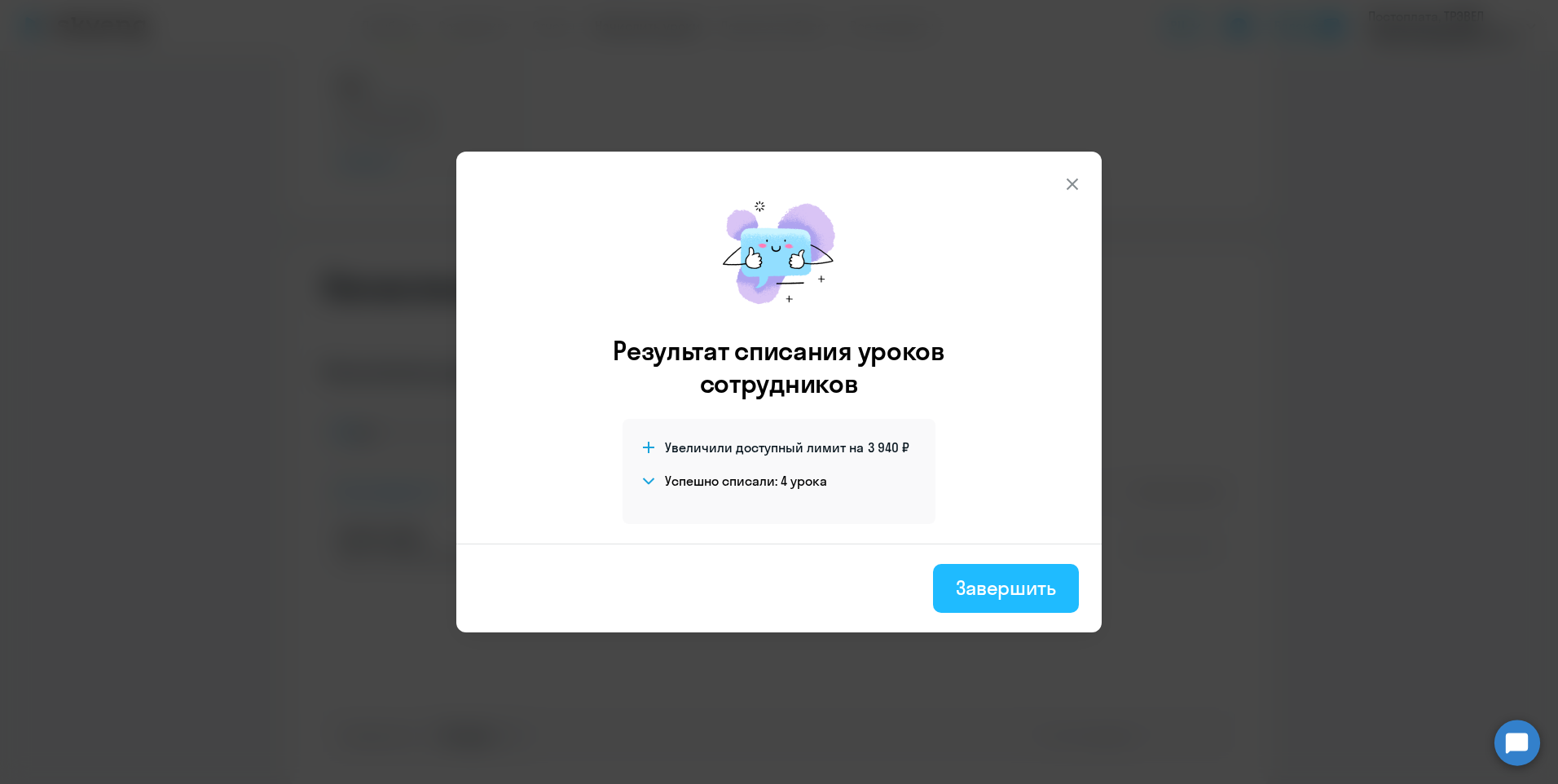
click at [983, 588] on div "Завершить" at bounding box center [1006, 587] width 100 height 26
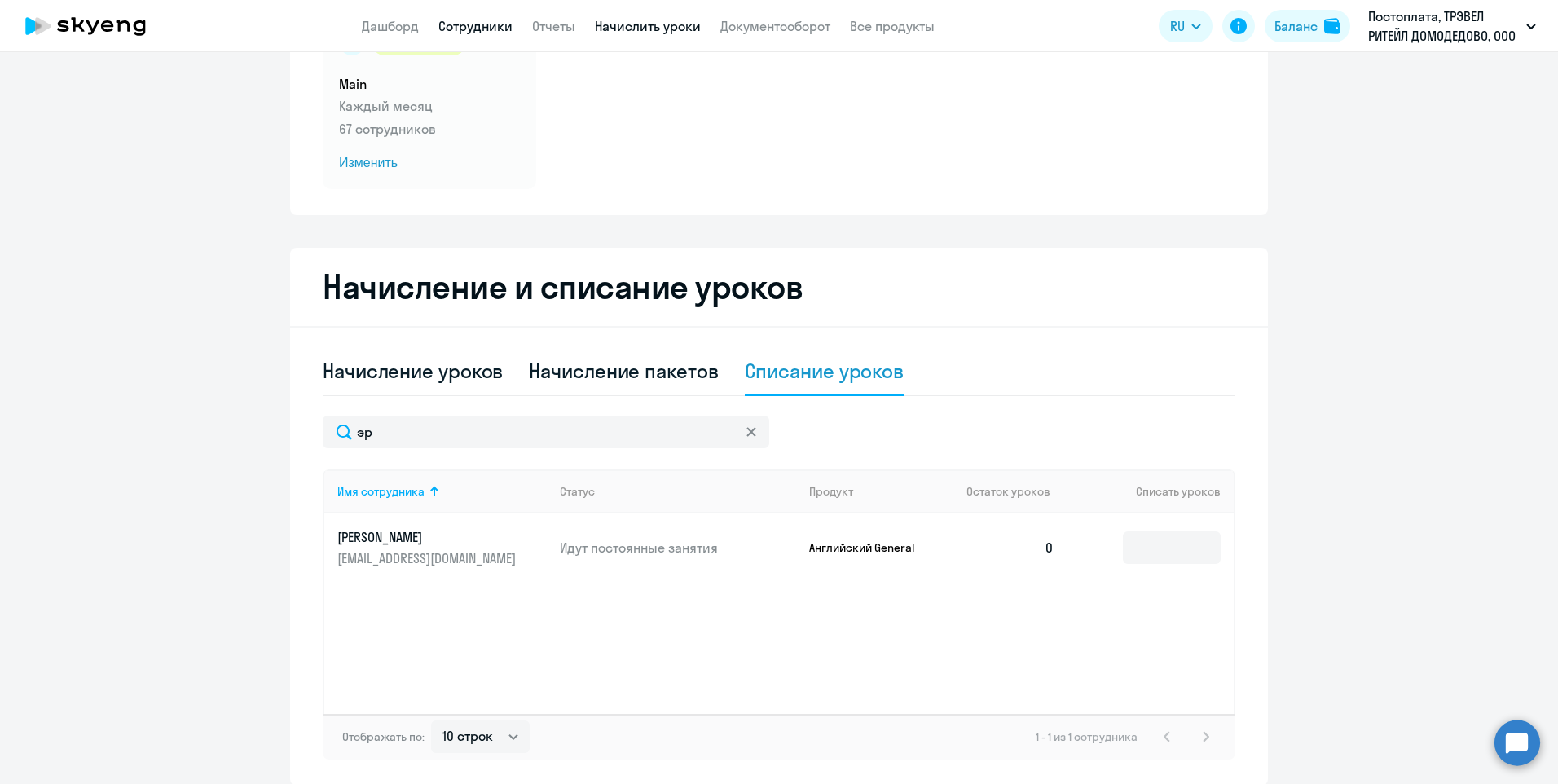
click at [485, 24] on link "Сотрудники" at bounding box center [475, 25] width 74 height 16
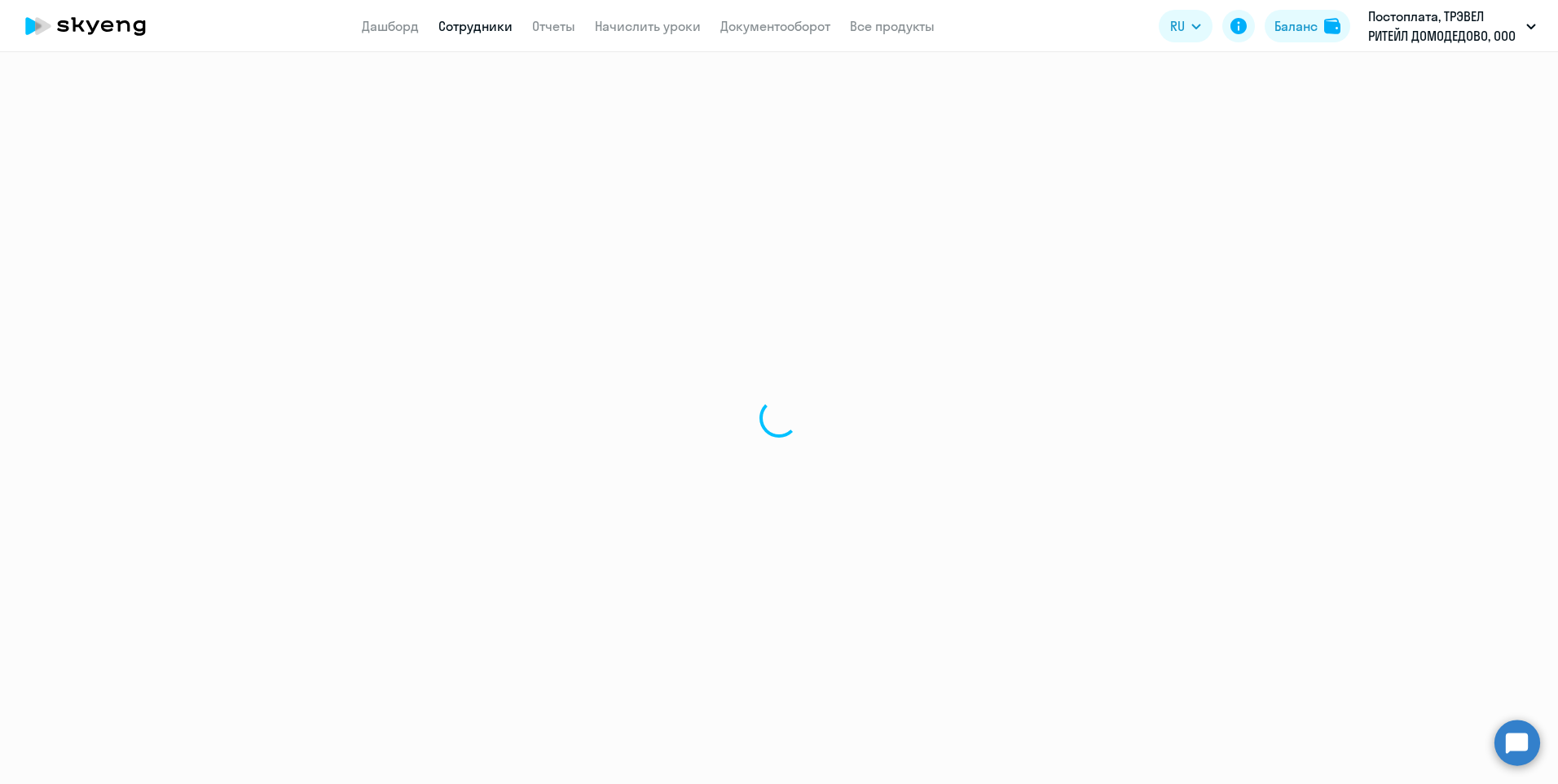
select select "30"
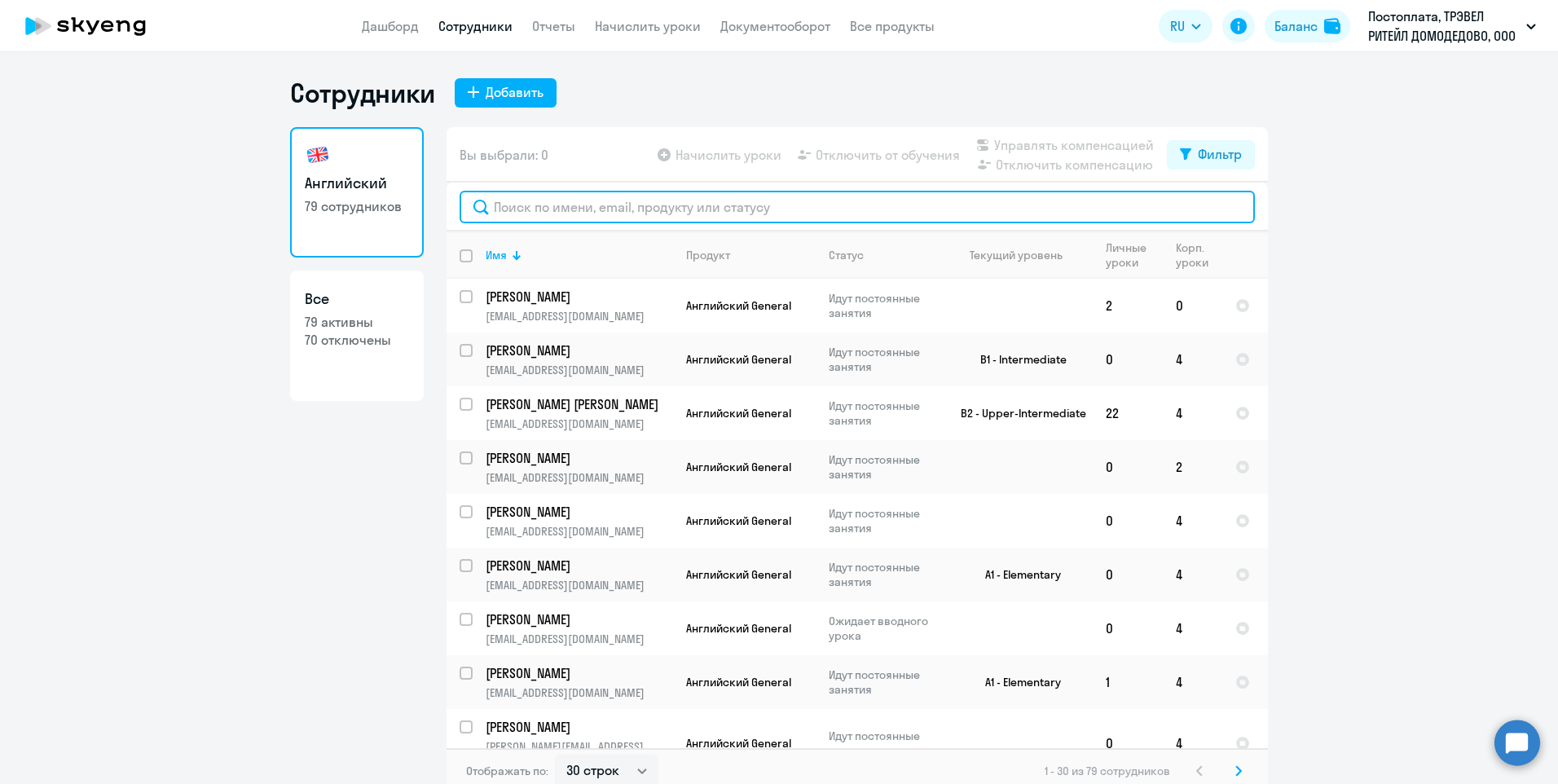
click at [550, 209] on input "text" at bounding box center [856, 206] width 795 height 33
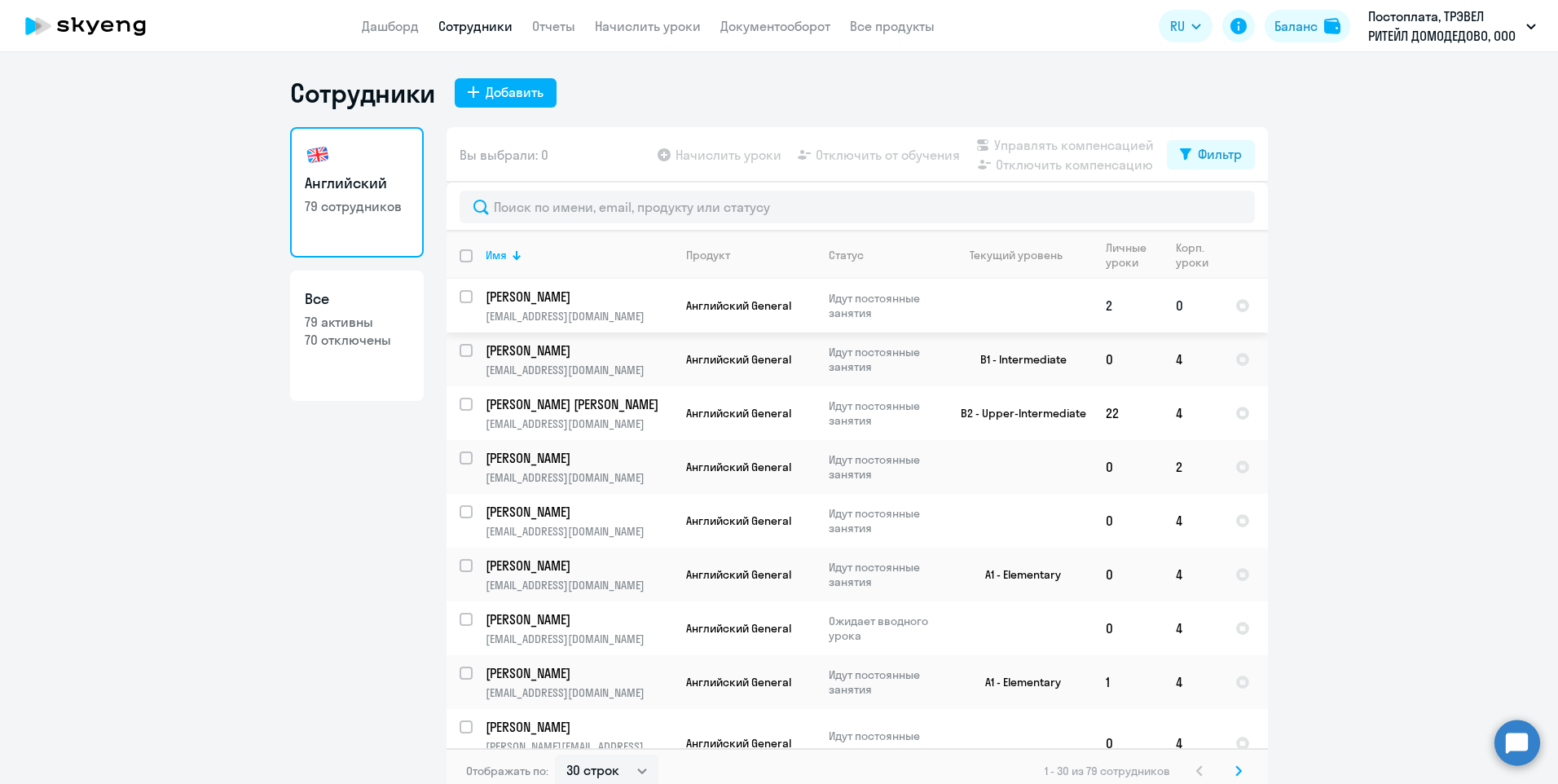
click at [459, 292] on input "select row 41110511" at bounding box center [475, 306] width 33 height 33
checkbox input "true"
click at [893, 149] on span "Отключить от обучения" at bounding box center [888, 154] width 144 height 19
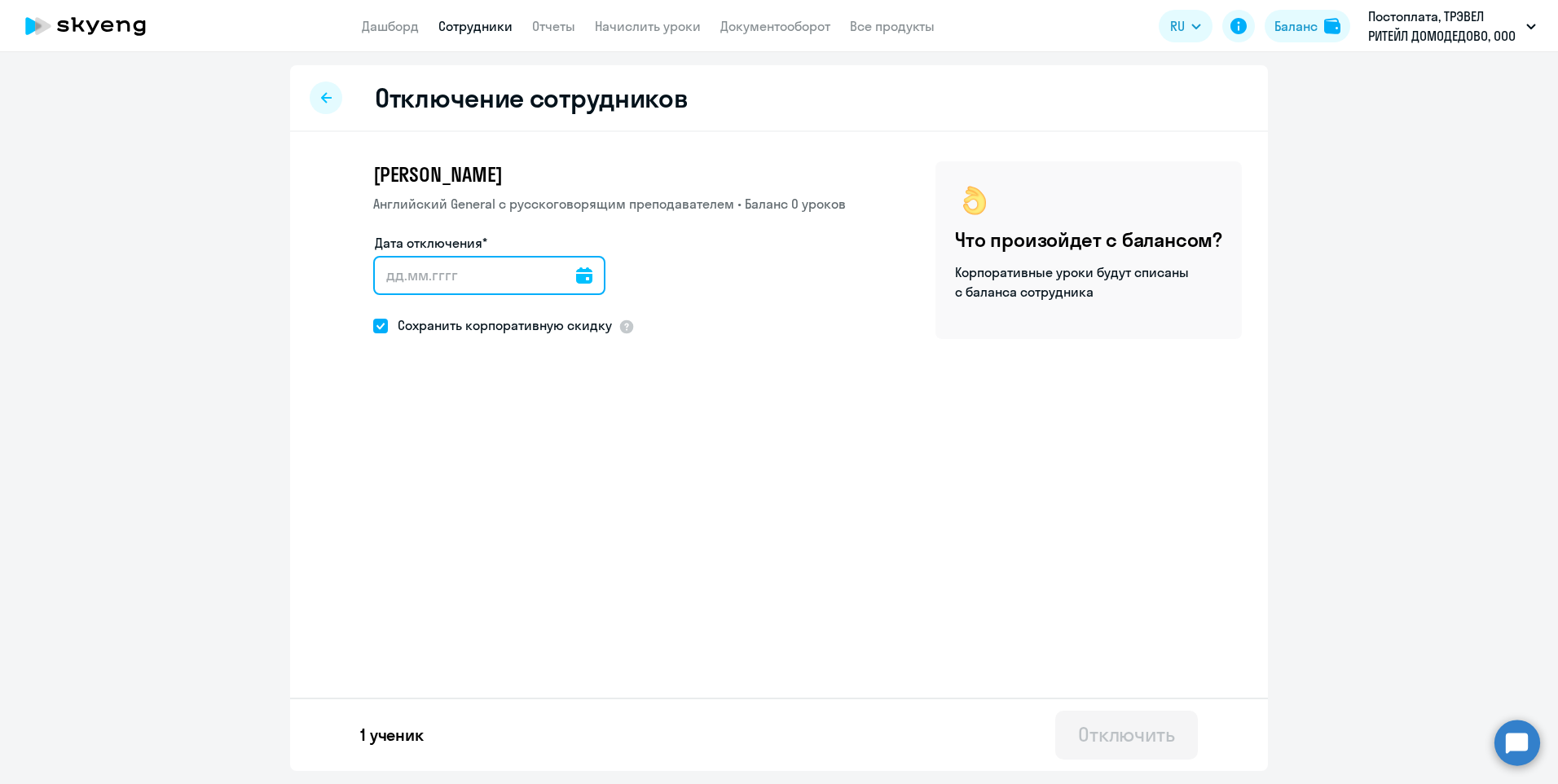
click at [583, 276] on input "Дата отключения*" at bounding box center [489, 275] width 233 height 39
click at [576, 276] on icon at bounding box center [583, 274] width 16 height 16
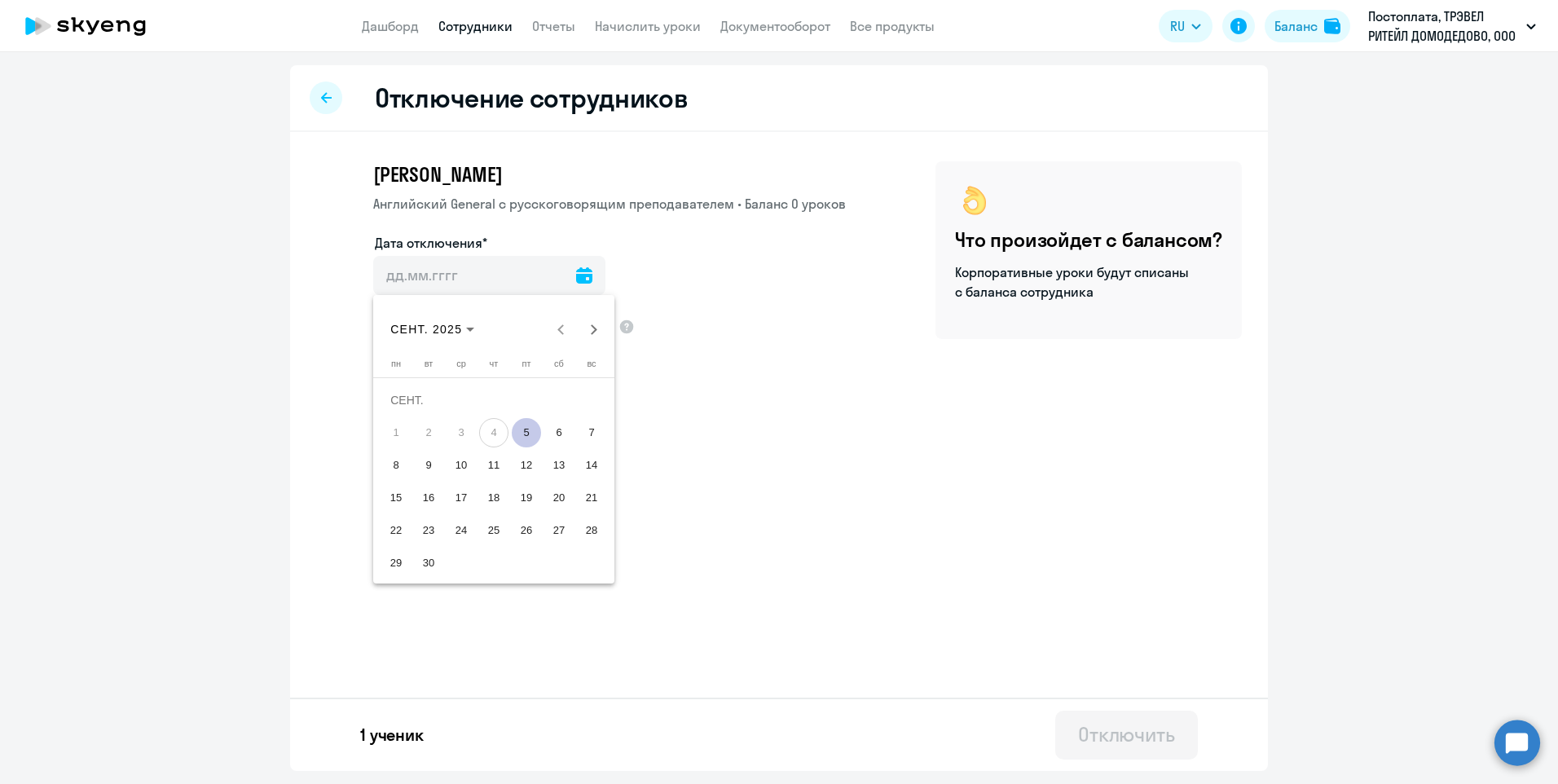
click at [522, 428] on span "5" at bounding box center [526, 432] width 29 height 29
type input "[DATE]"
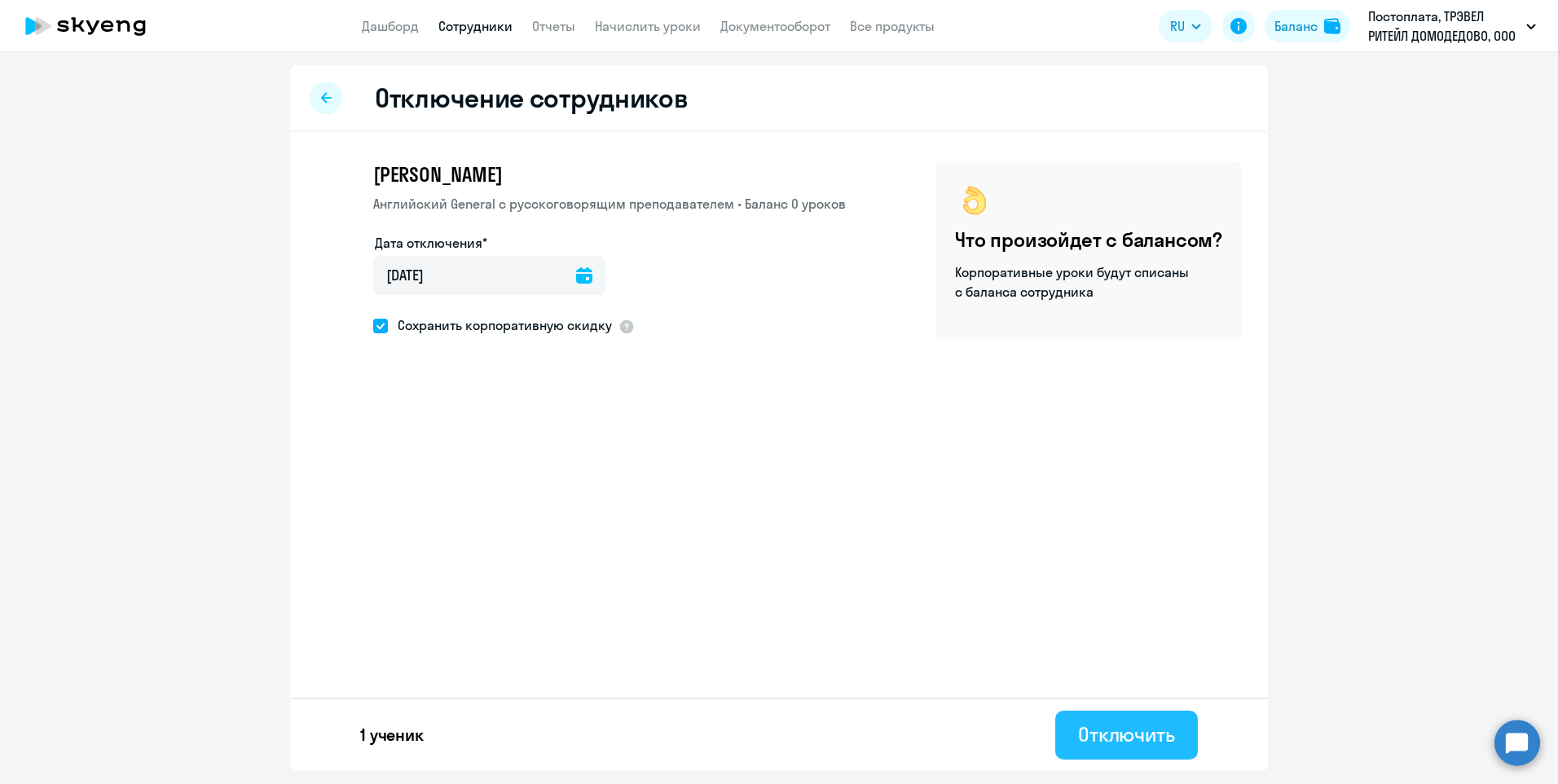
click at [1108, 734] on div "Отключить" at bounding box center [1127, 734] width 97 height 26
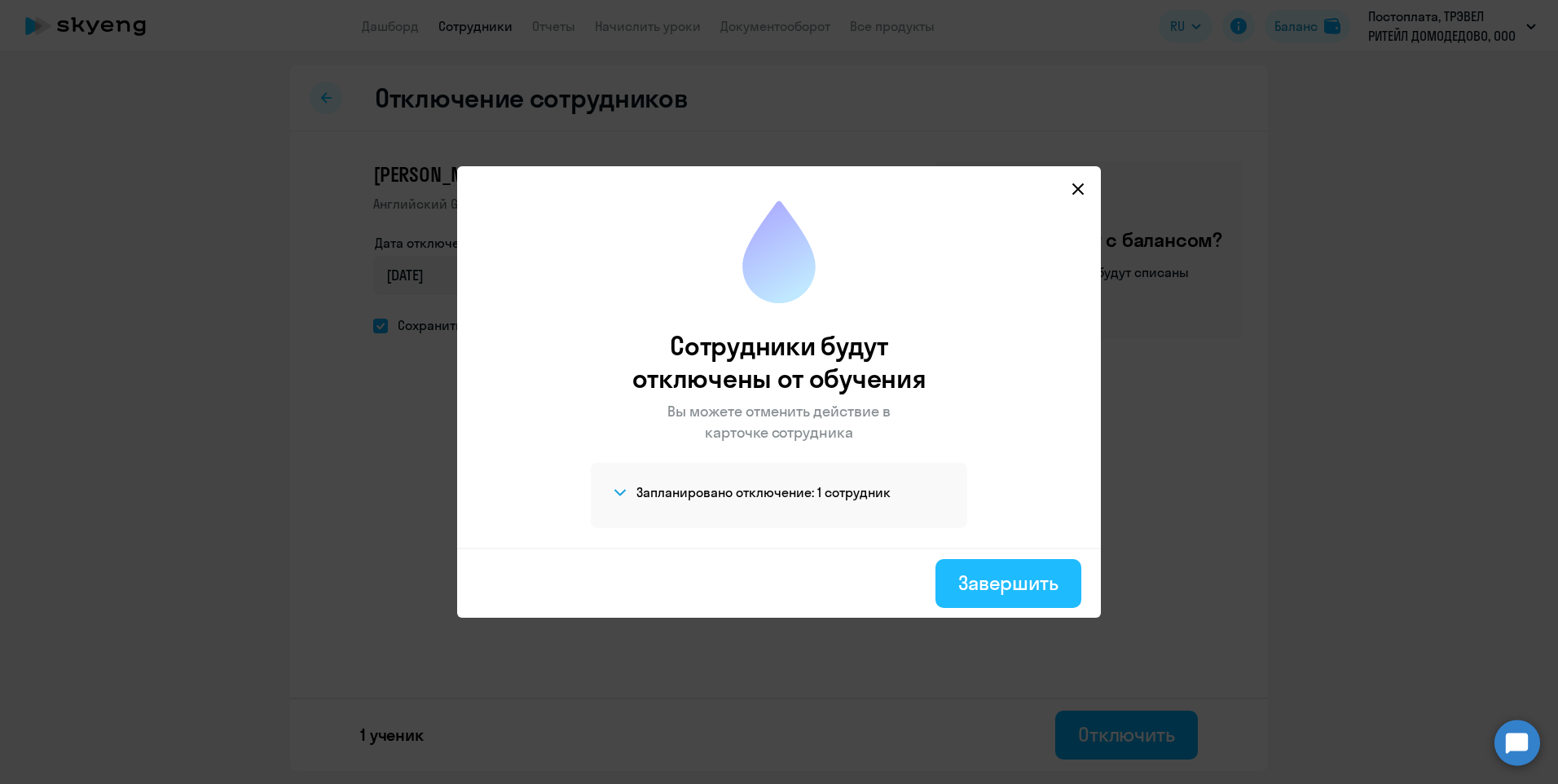
click at [986, 571] on div "Завершить" at bounding box center [1007, 582] width 100 height 26
select select "30"
